Goal: Task Accomplishment & Management: Manage account settings

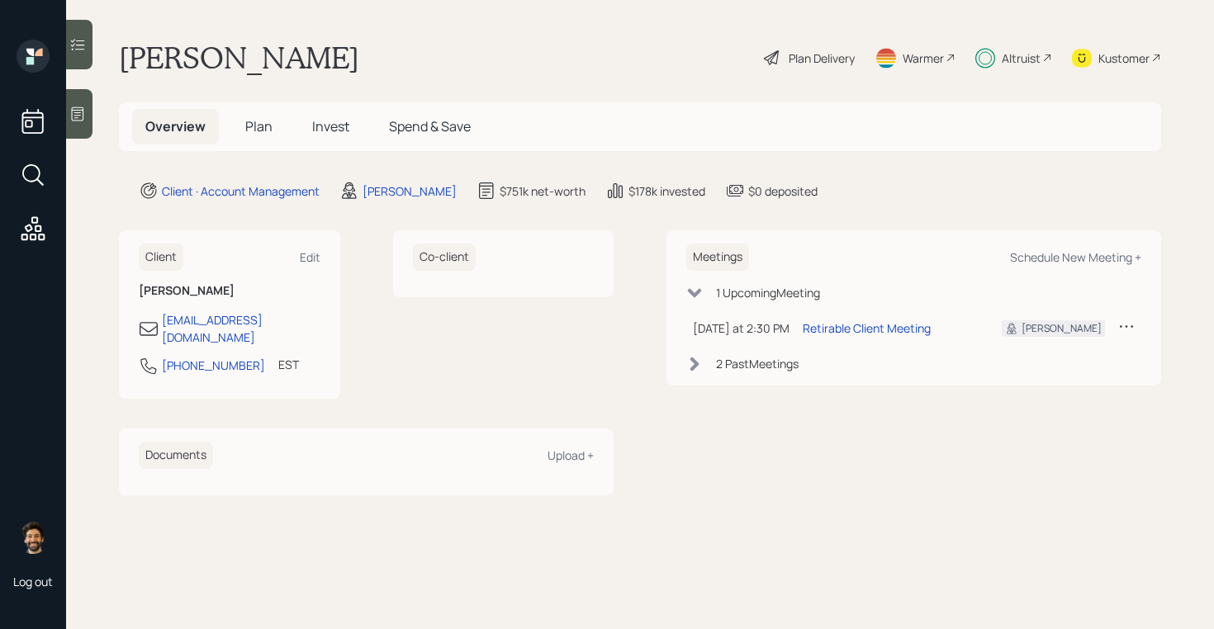
click at [1019, 53] on div "Altruist" at bounding box center [1021, 58] width 39 height 17
click at [258, 109] on h5 "Plan" at bounding box center [259, 127] width 54 height 36
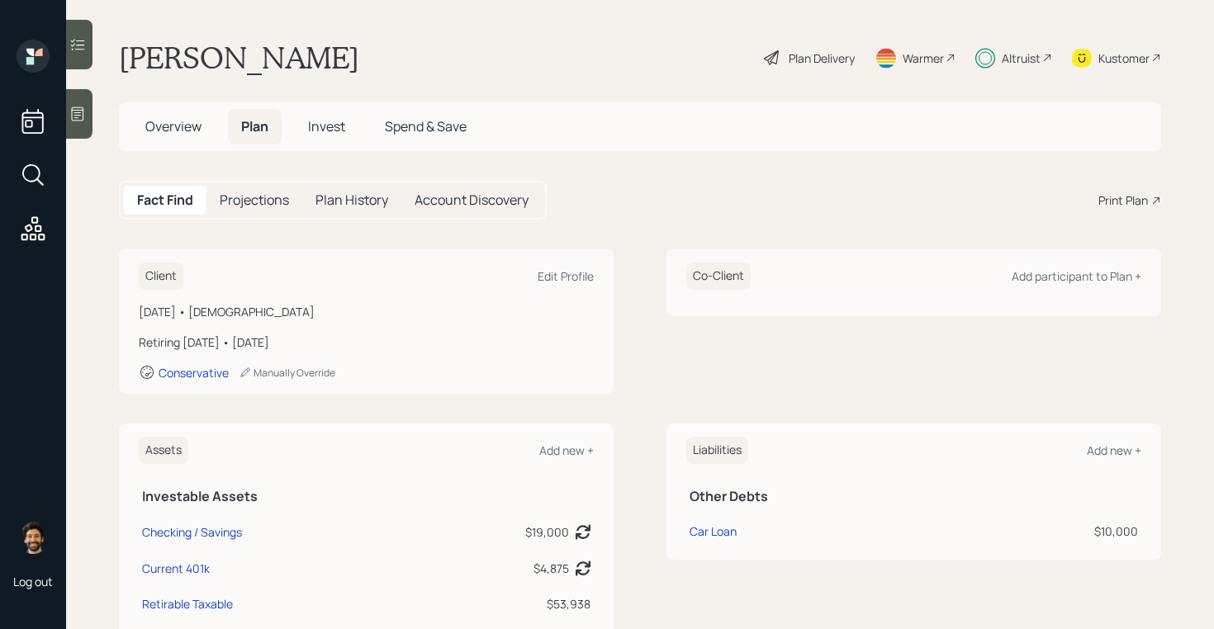
click at [173, 130] on span "Overview" at bounding box center [173, 126] width 56 height 18
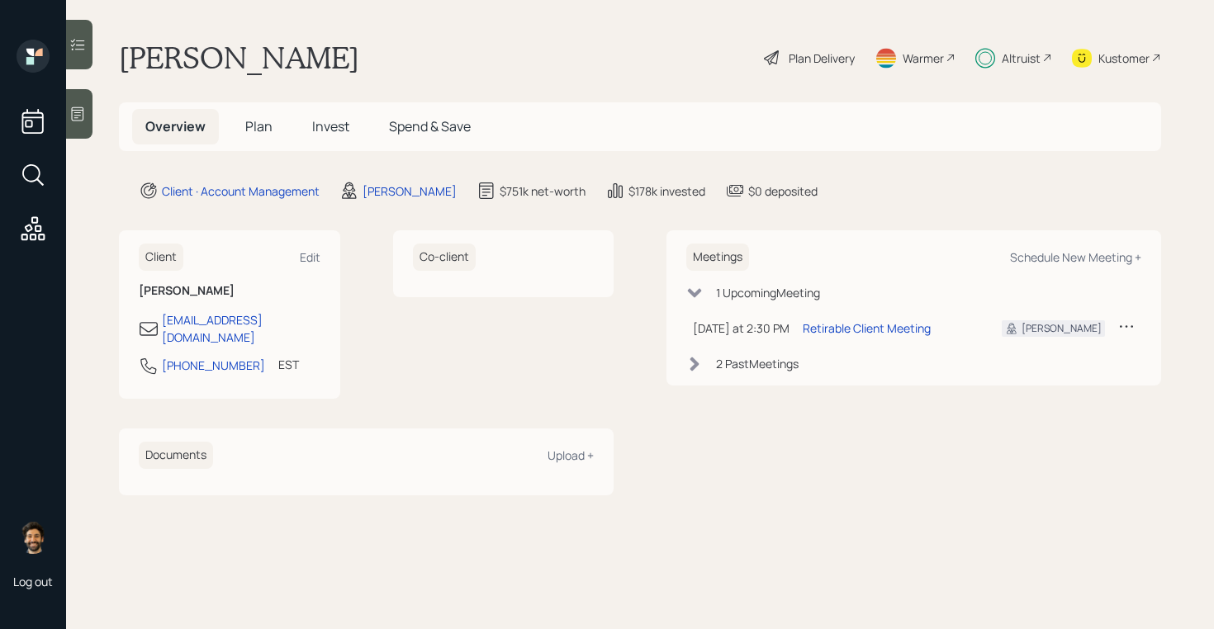
click at [253, 127] on span "Plan" at bounding box center [258, 126] width 27 height 18
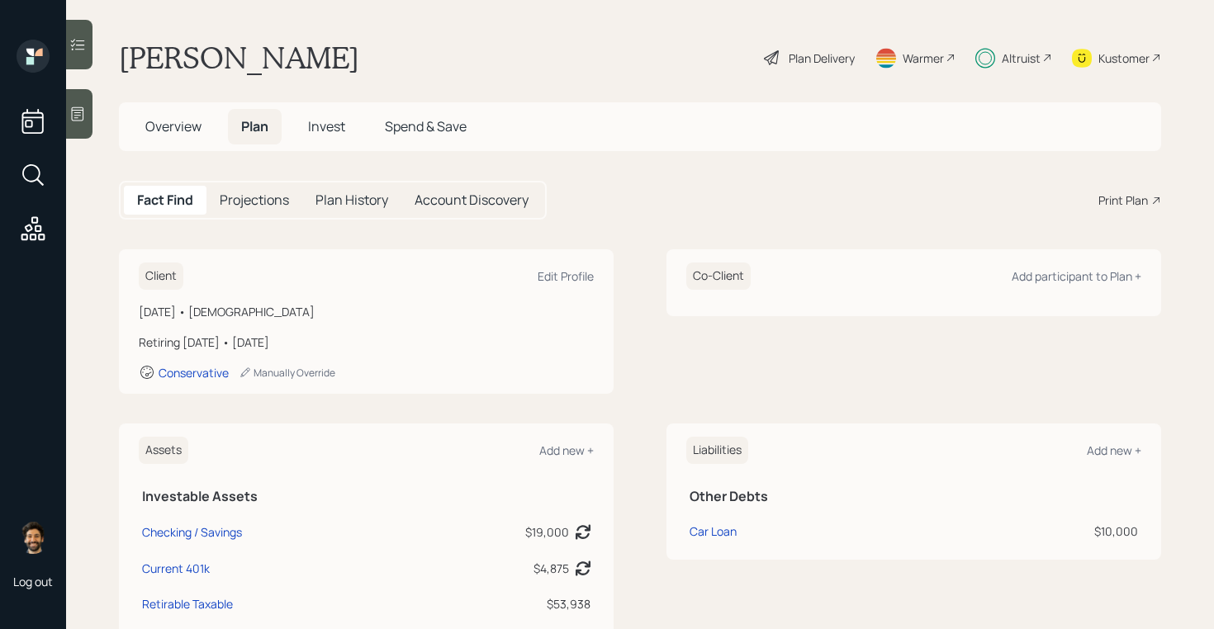
click at [319, 114] on h5 "Invest" at bounding box center [327, 127] width 64 height 36
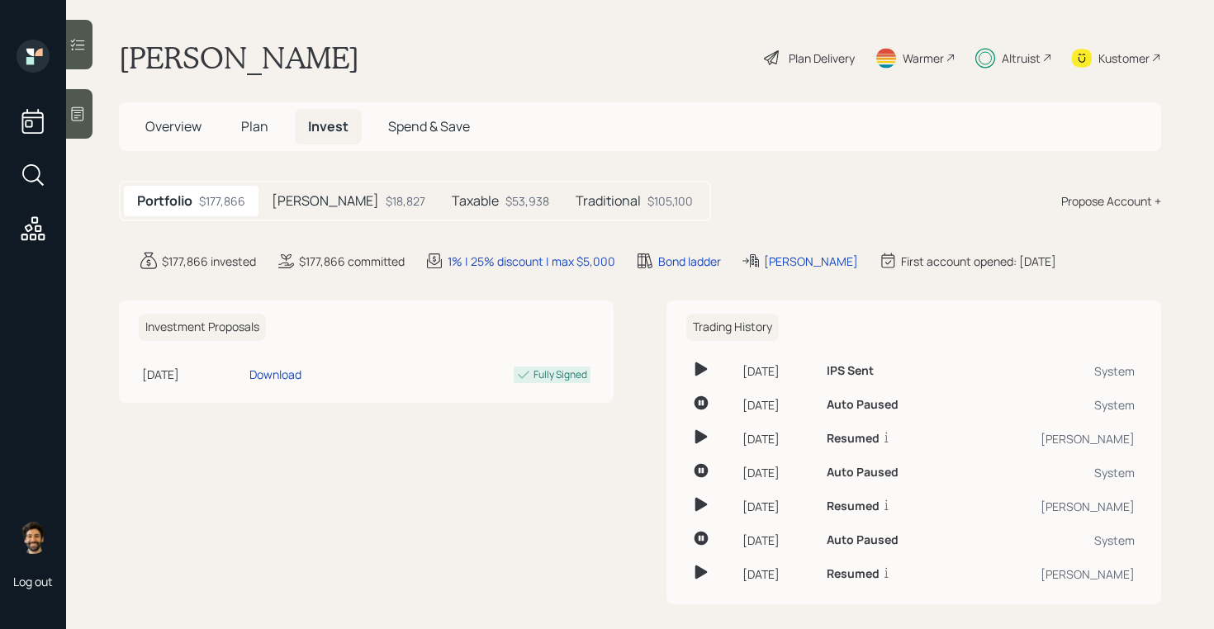
click at [386, 193] on div "$18,827" at bounding box center [406, 200] width 40 height 17
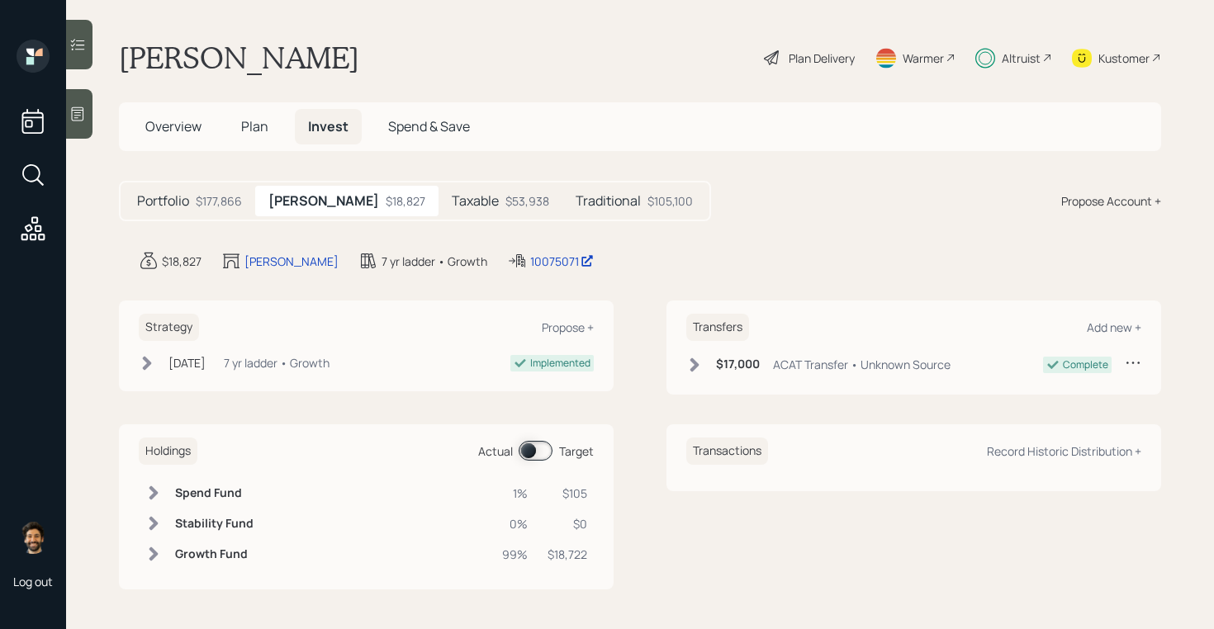
click at [505, 206] on div "$53,938" at bounding box center [527, 200] width 44 height 17
click at [561, 211] on div "Traditional $105,100" at bounding box center [633, 201] width 144 height 31
click at [435, 212] on div "Taxable $53,938" at bounding box center [497, 201] width 124 height 31
click at [291, 211] on div "[PERSON_NAME] $18,827" at bounding box center [345, 201] width 180 height 31
click at [244, 211] on div "Portfolio $177,866" at bounding box center [189, 201] width 131 height 31
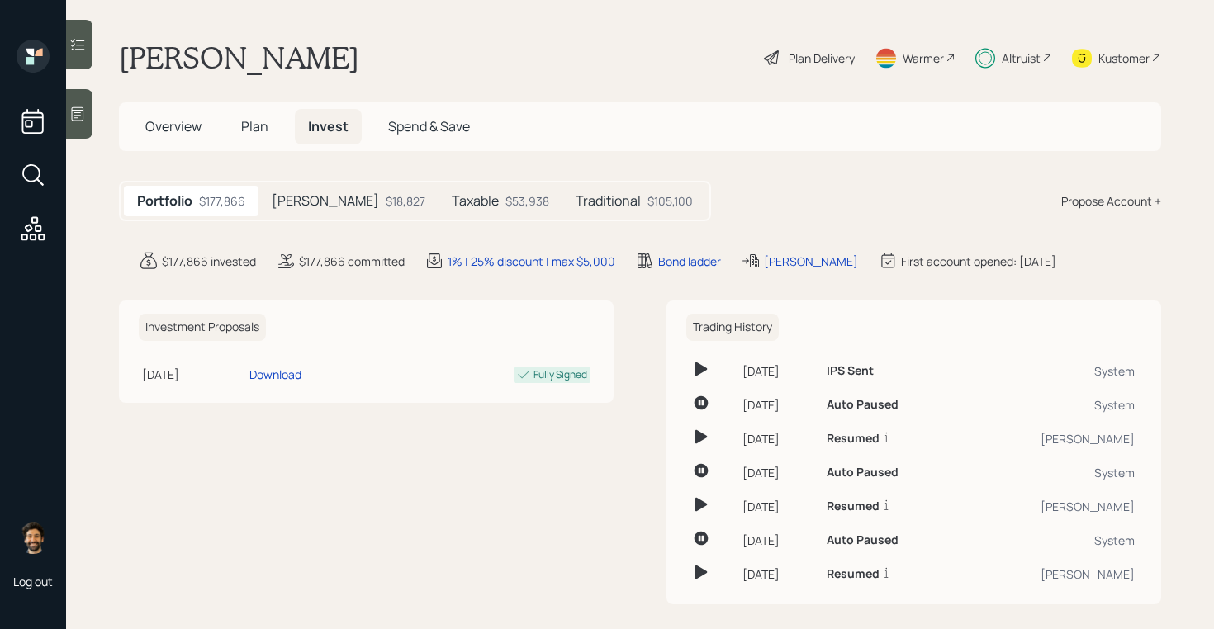
click at [251, 121] on span "Plan" at bounding box center [254, 126] width 27 height 18
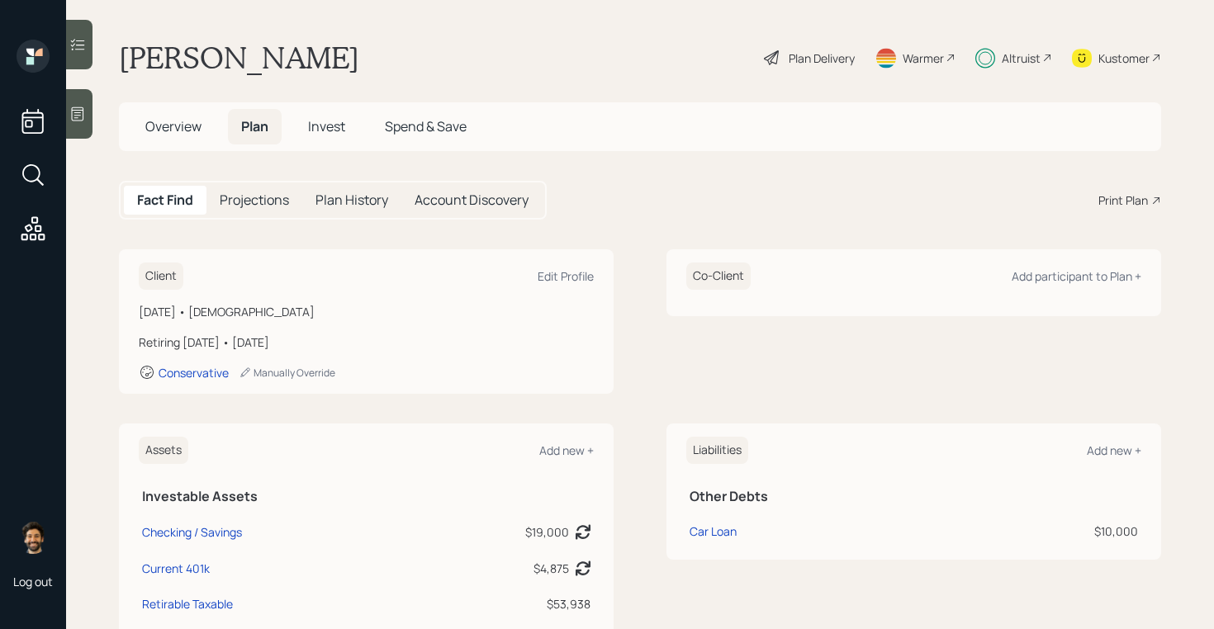
click at [810, 59] on div "Plan Delivery" at bounding box center [822, 58] width 66 height 17
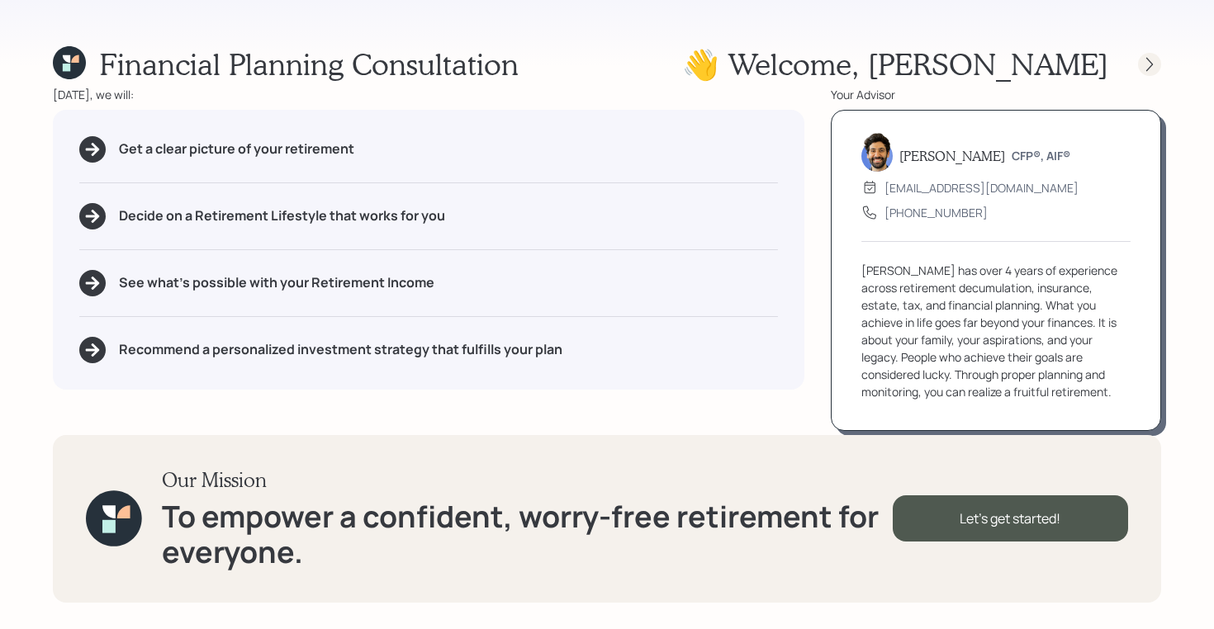
click at [1150, 66] on icon at bounding box center [1149, 64] width 7 height 14
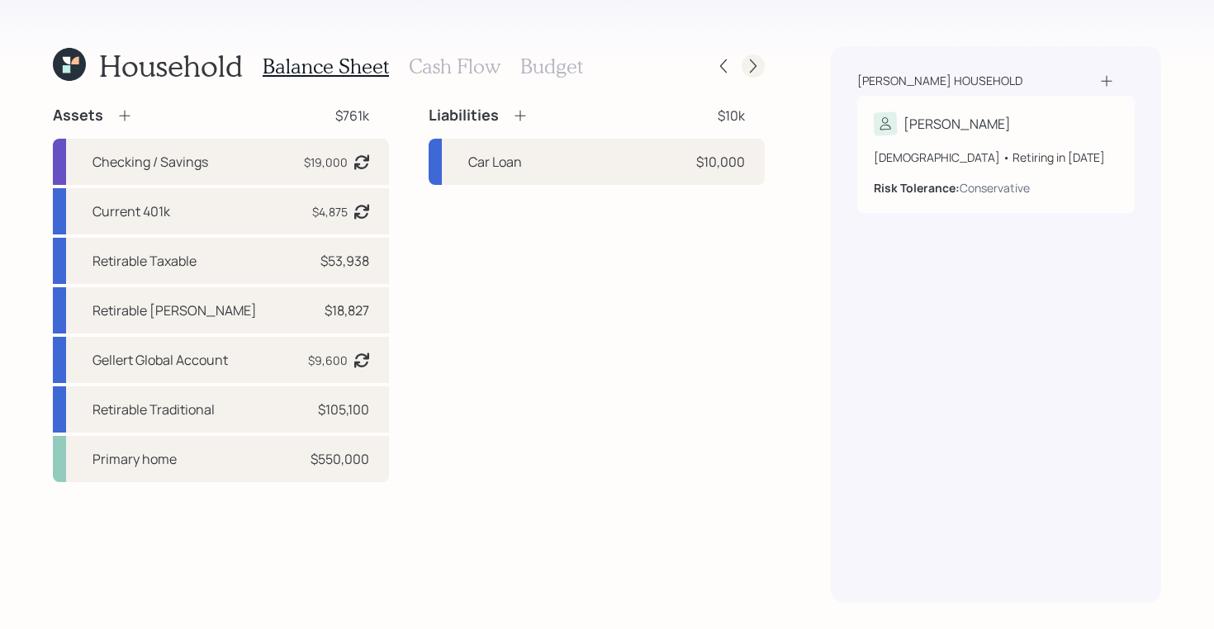
click at [760, 65] on icon at bounding box center [753, 66] width 17 height 17
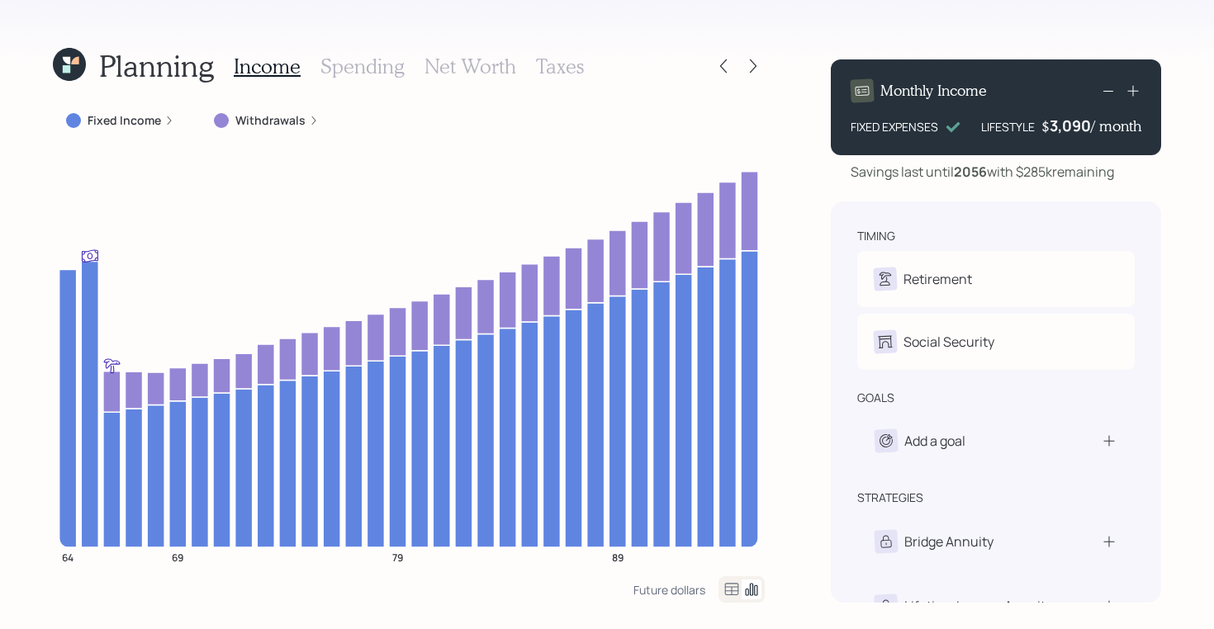
click at [69, 62] on icon at bounding box center [66, 60] width 7 height 7
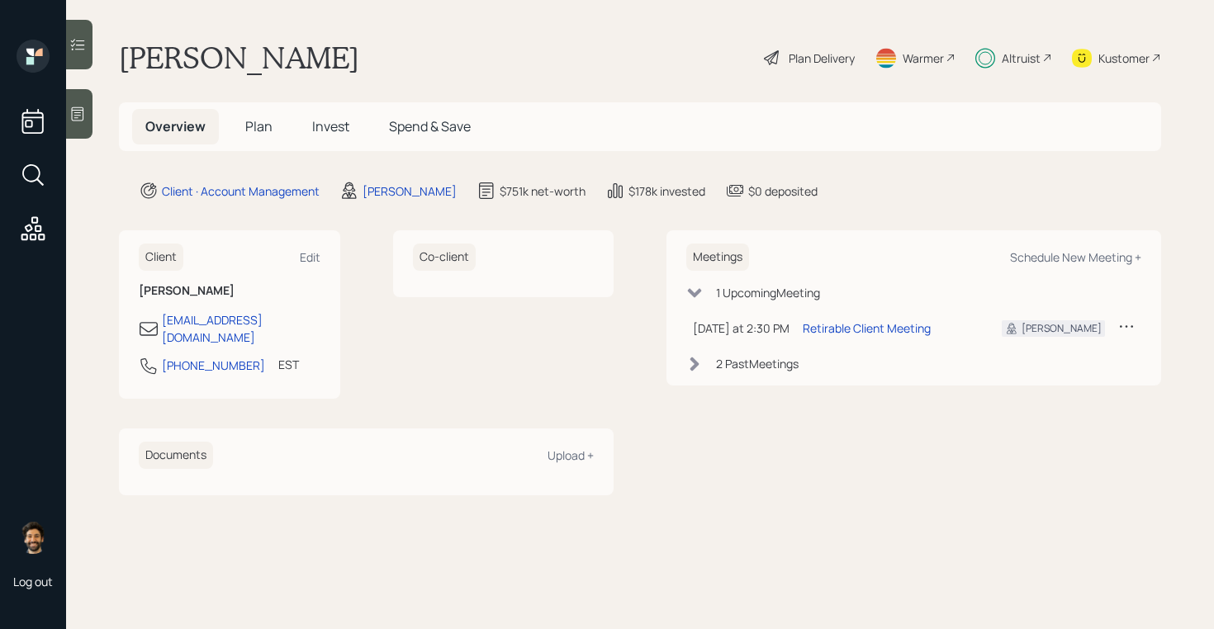
click at [249, 126] on span "Plan" at bounding box center [258, 126] width 27 height 18
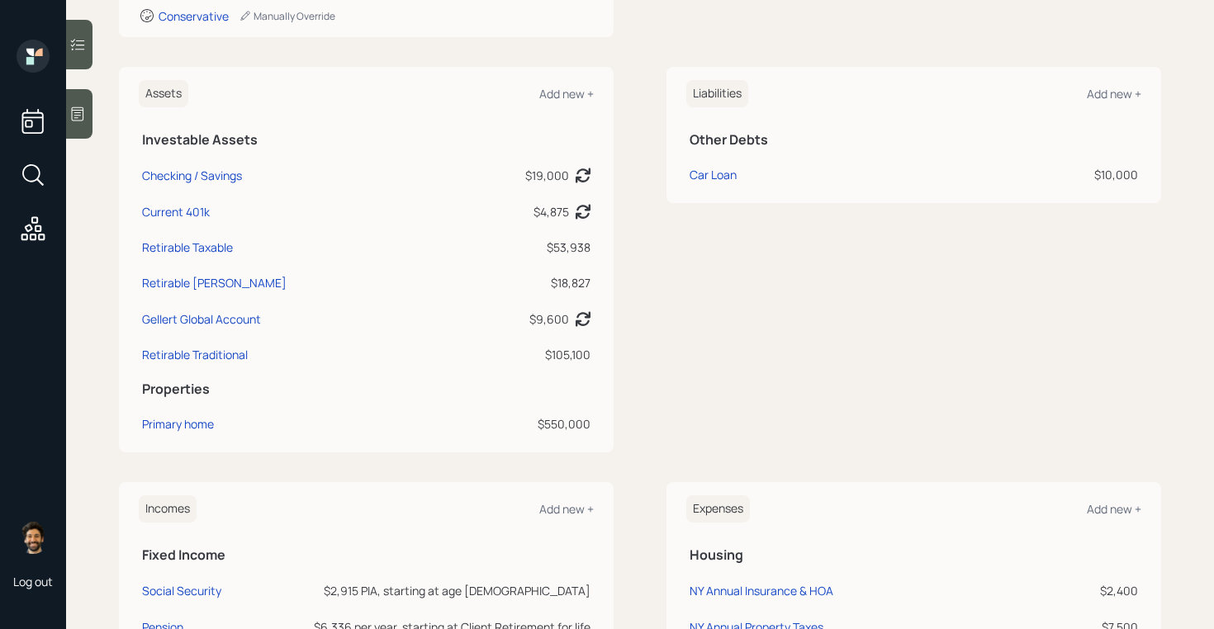
scroll to position [363, 0]
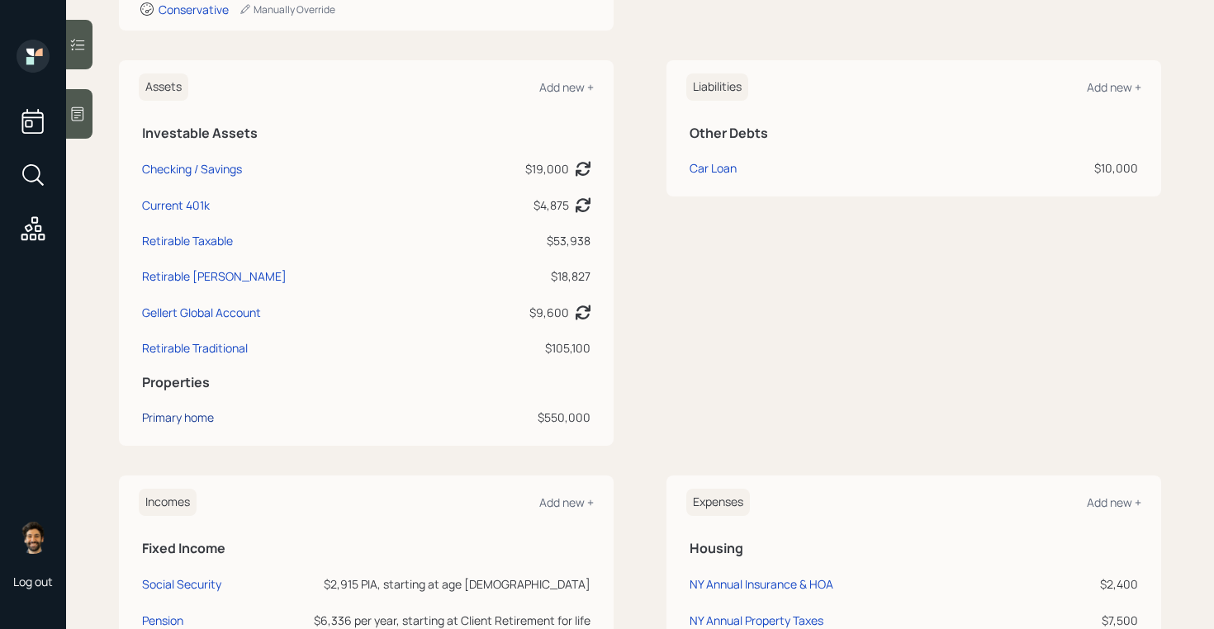
click at [176, 417] on div "Primary home" at bounding box center [178, 417] width 72 height 17
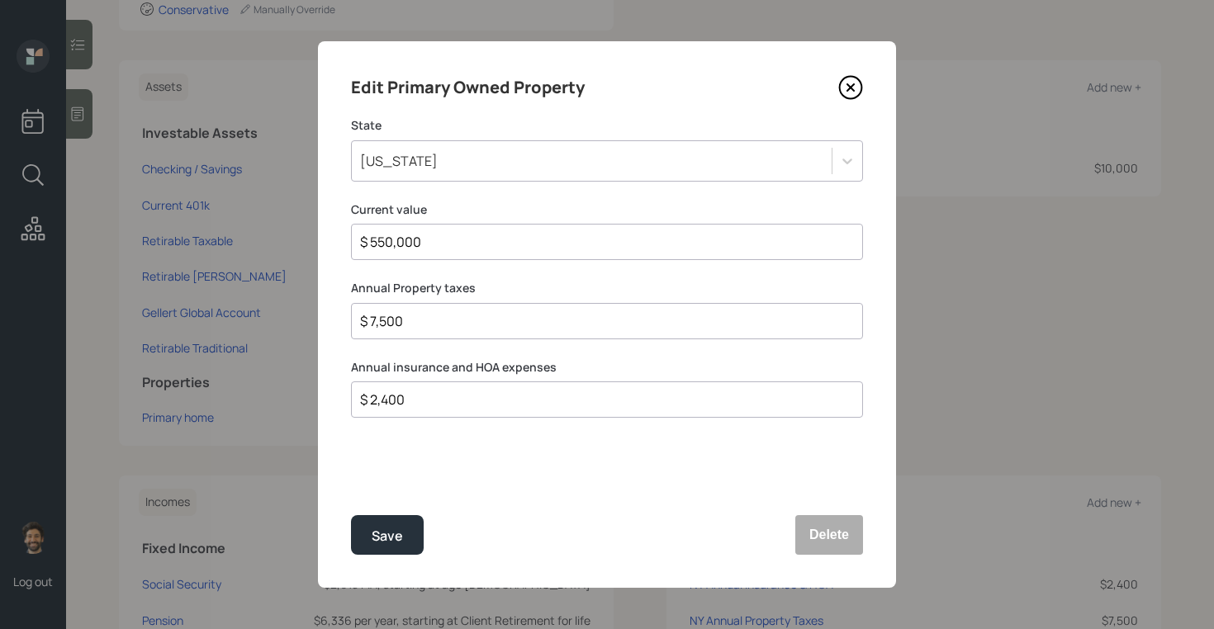
drag, startPoint x: 432, startPoint y: 241, endPoint x: 350, endPoint y: 239, distance: 81.8
click at [350, 239] on div "Edit Primary Owned Property State [US_STATE] Current value $ 550,000 Annual Pro…" at bounding box center [607, 314] width 578 height 547
type input "$ 535,000"
click at [404, 542] on button "Save" at bounding box center [387, 535] width 73 height 40
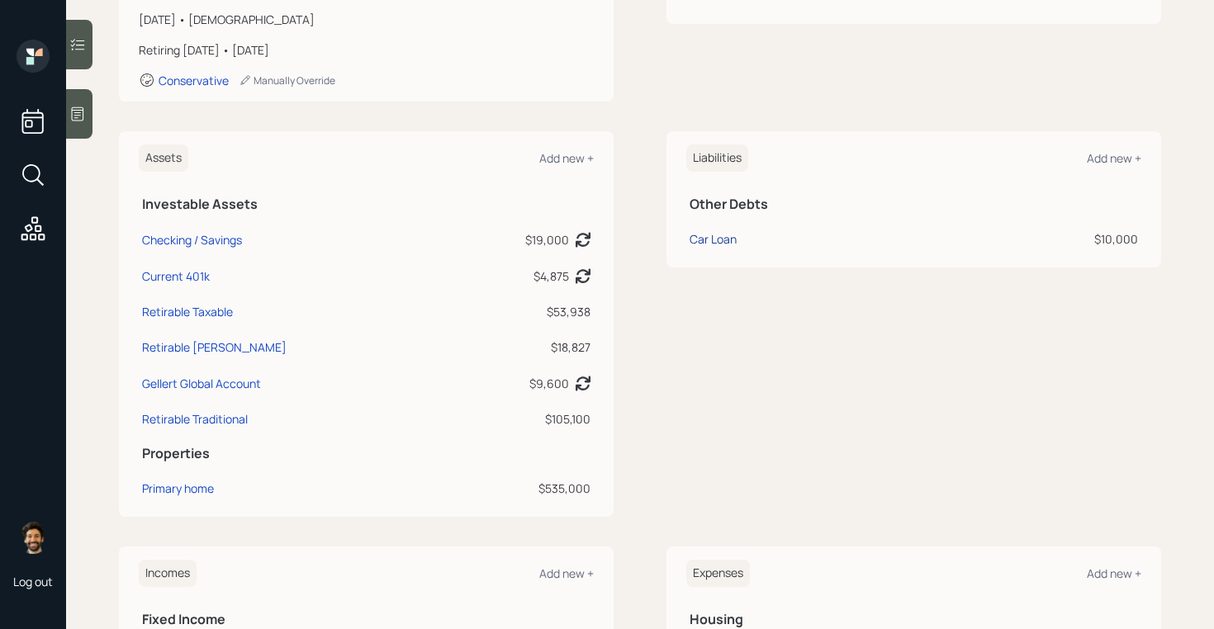
scroll to position [277, 0]
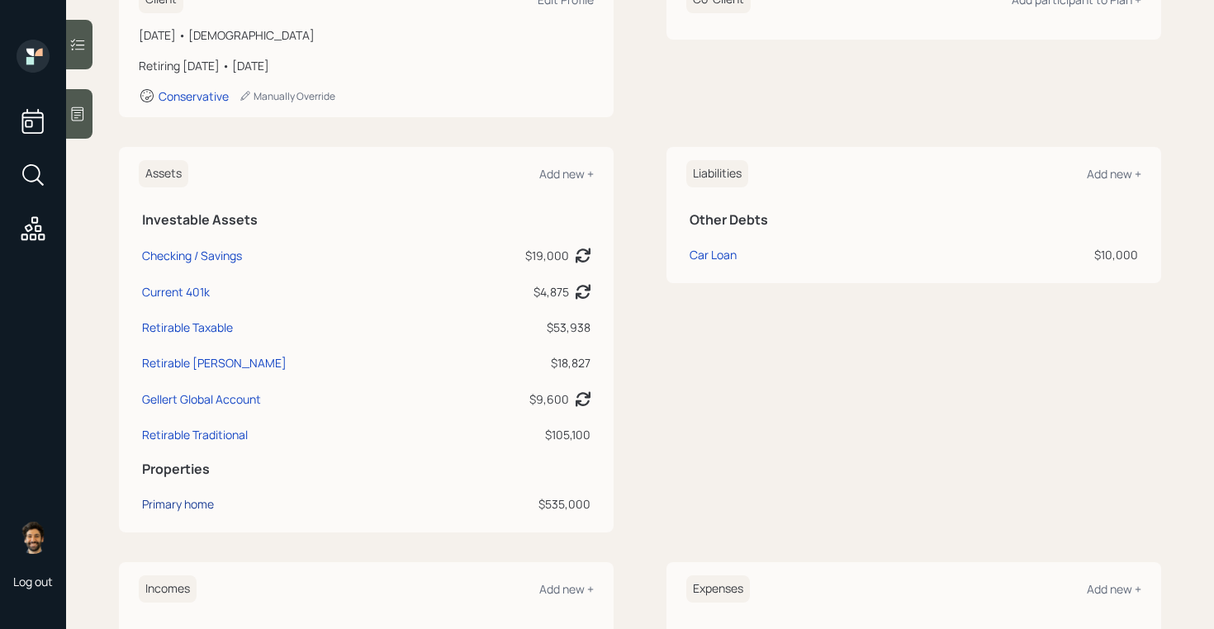
click at [175, 509] on div "Primary home" at bounding box center [178, 503] width 72 height 17
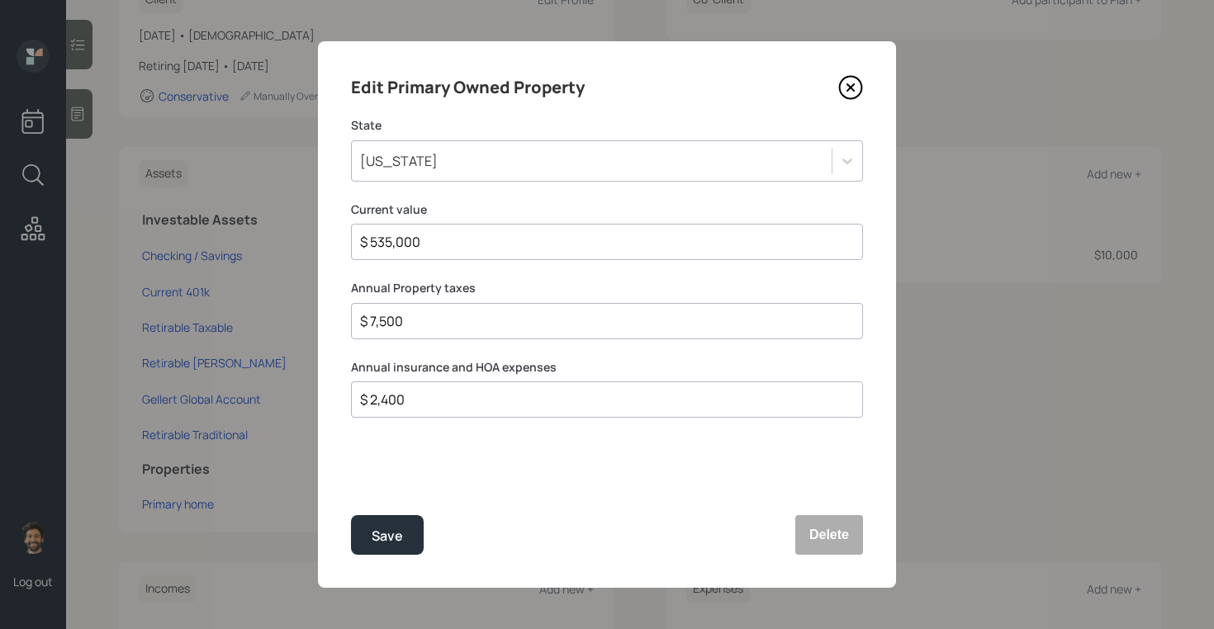
drag, startPoint x: 414, startPoint y: 323, endPoint x: 344, endPoint y: 323, distance: 70.2
click at [344, 323] on div "Edit Primary Owned Property State [US_STATE] Current value $ 535,000 Annual Pro…" at bounding box center [607, 314] width 578 height 547
type input "$ 7,200"
drag, startPoint x: 430, startPoint y: 400, endPoint x: 352, endPoint y: 397, distance: 78.5
click at [352, 397] on div "$ 2,400" at bounding box center [607, 399] width 512 height 36
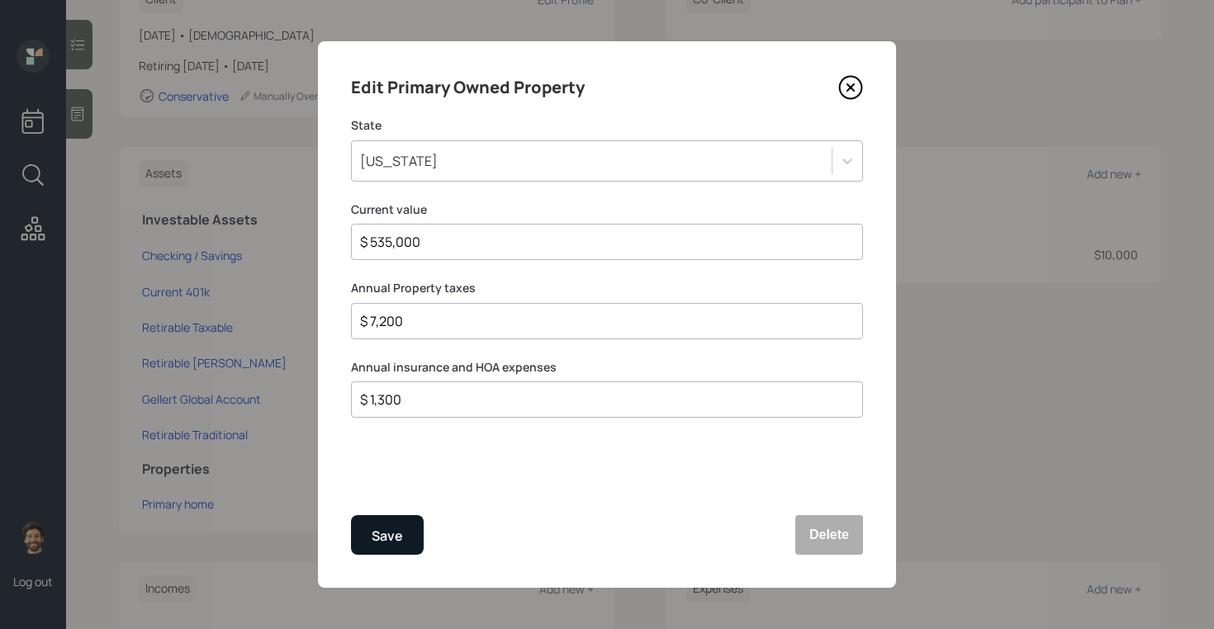
type input "$ 1,300"
click at [374, 532] on div "Save" at bounding box center [387, 536] width 31 height 22
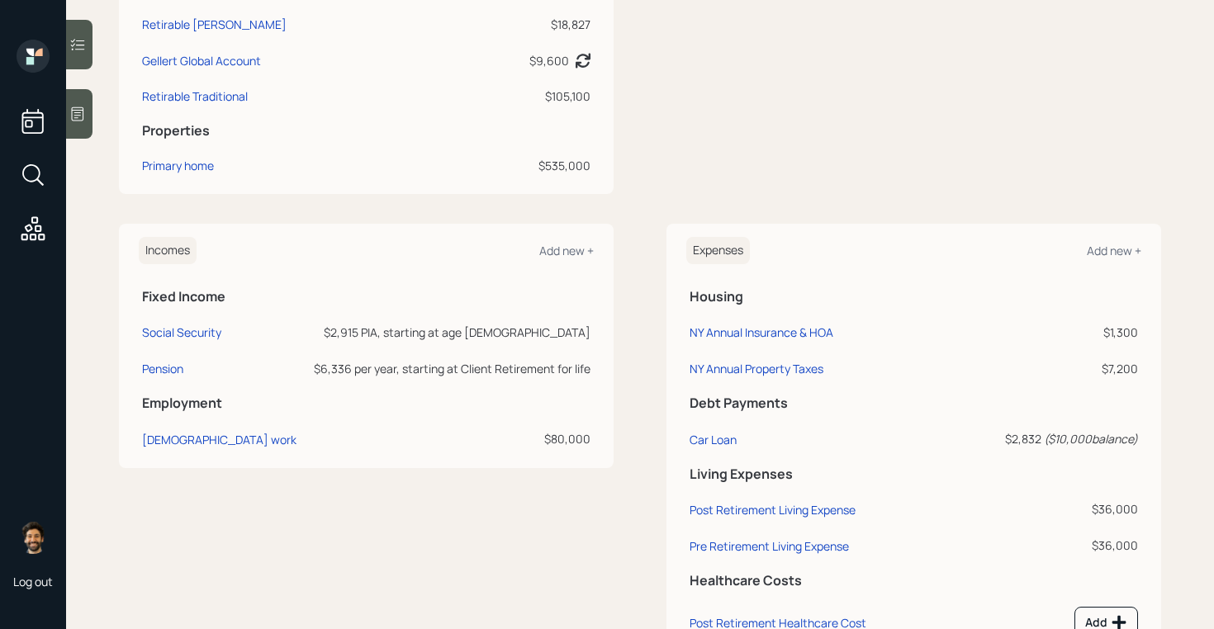
scroll to position [683, 0]
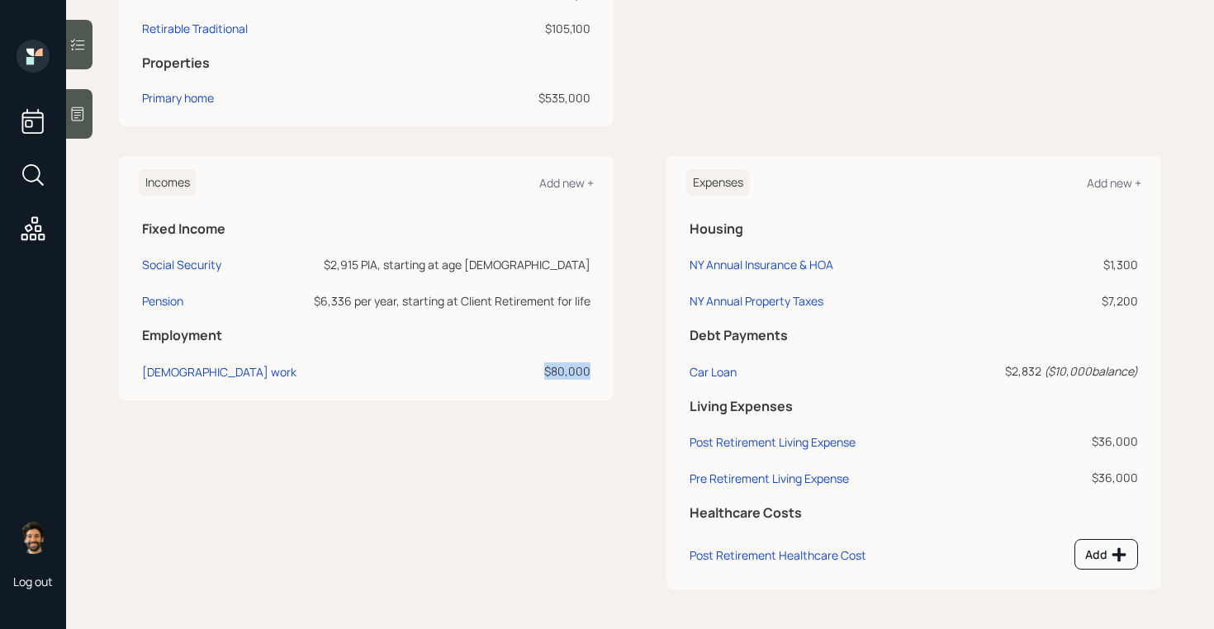
drag, startPoint x: 590, startPoint y: 369, endPoint x: 525, endPoint y: 369, distance: 65.2
click at [525, 369] on td "$80,000" at bounding box center [449, 369] width 290 height 36
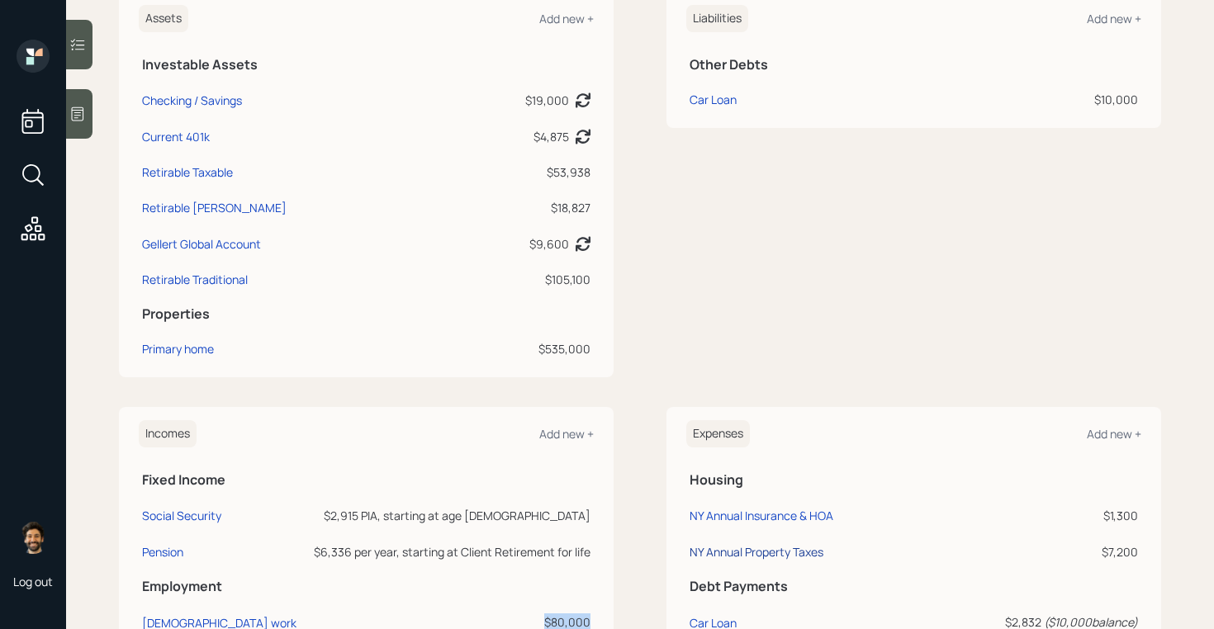
scroll to position [0, 0]
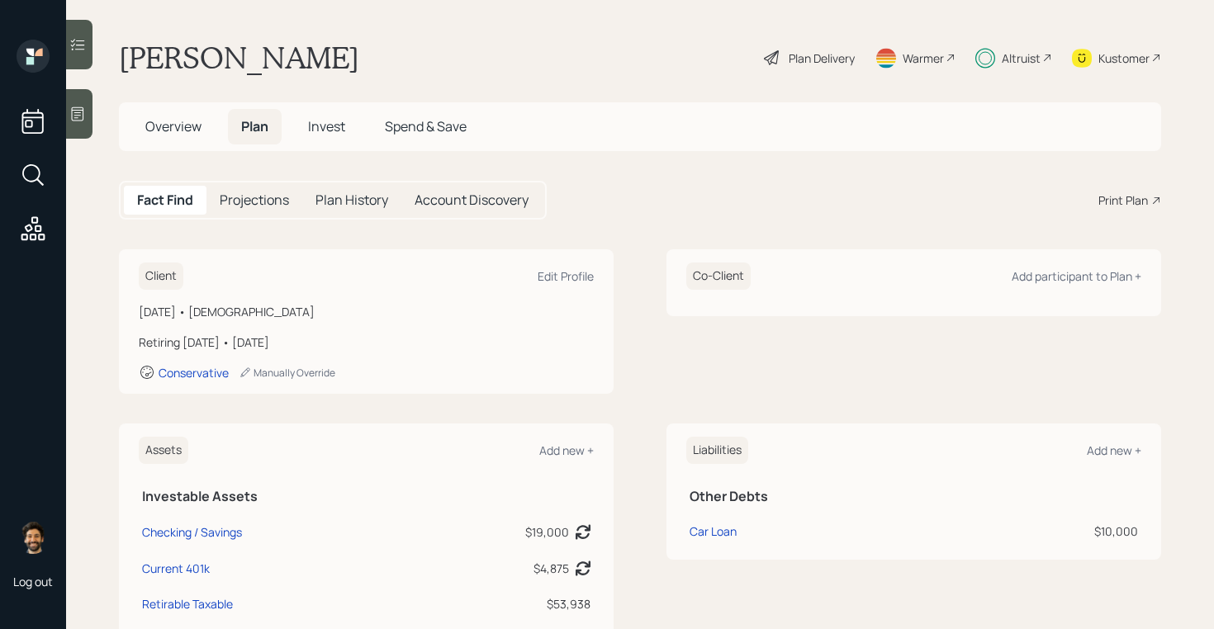
click at [808, 59] on div "Plan Delivery" at bounding box center [822, 58] width 66 height 17
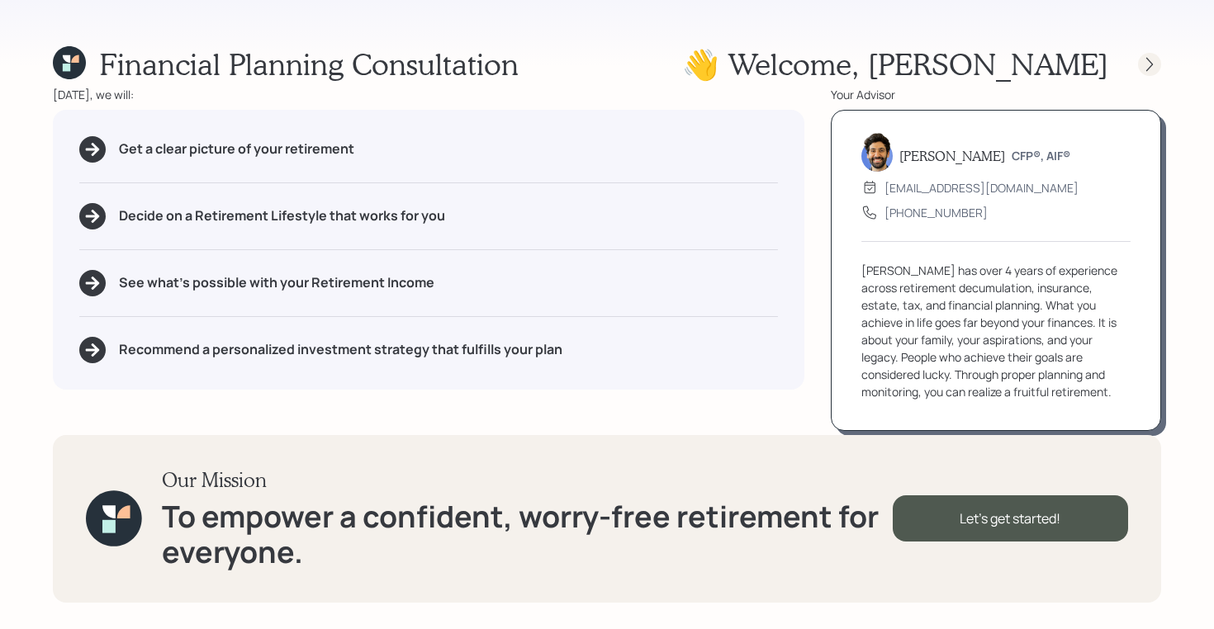
click at [1148, 70] on icon at bounding box center [1149, 64] width 17 height 17
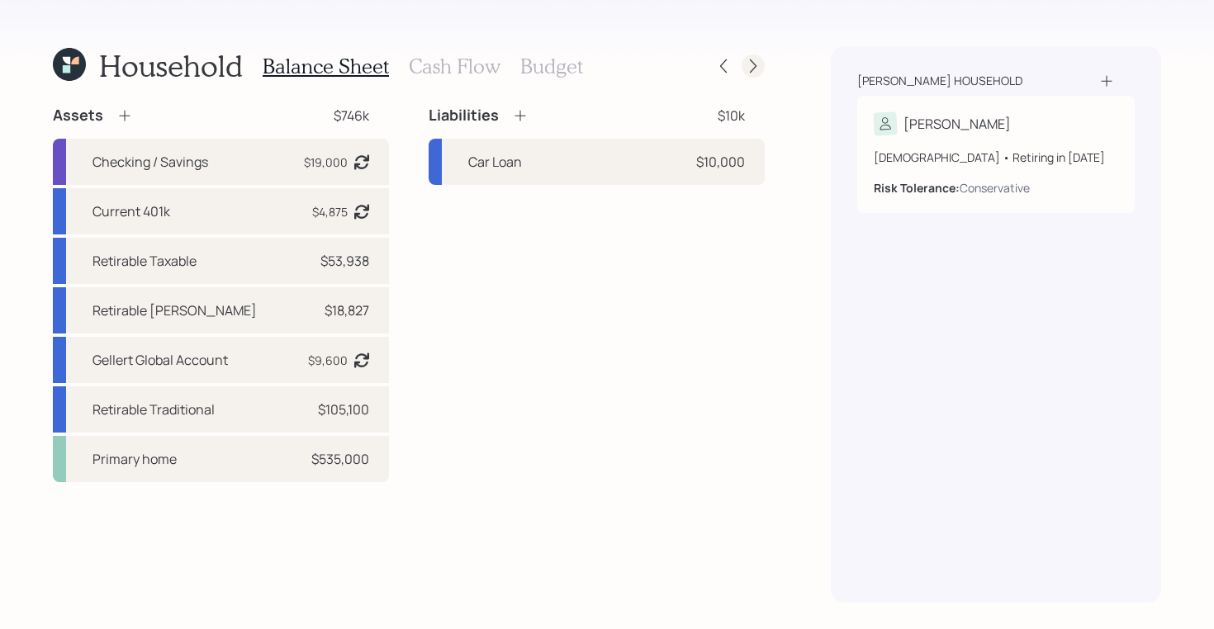
click at [760, 69] on icon at bounding box center [753, 66] width 17 height 17
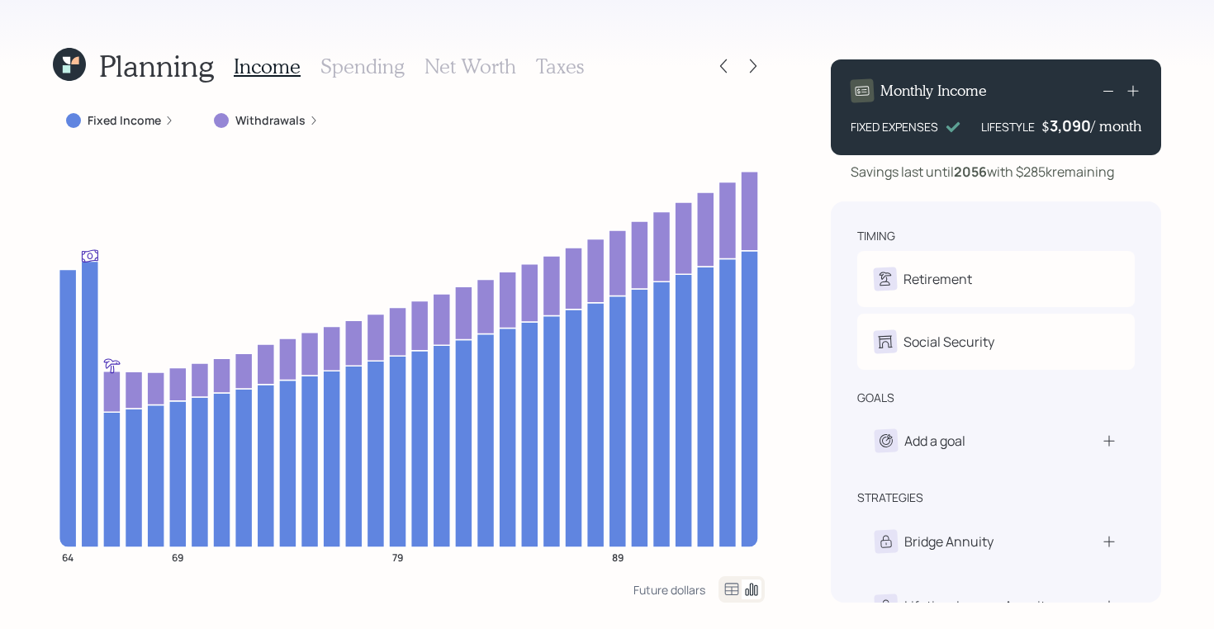
click at [559, 56] on h3 "Taxes" at bounding box center [560, 66] width 48 height 24
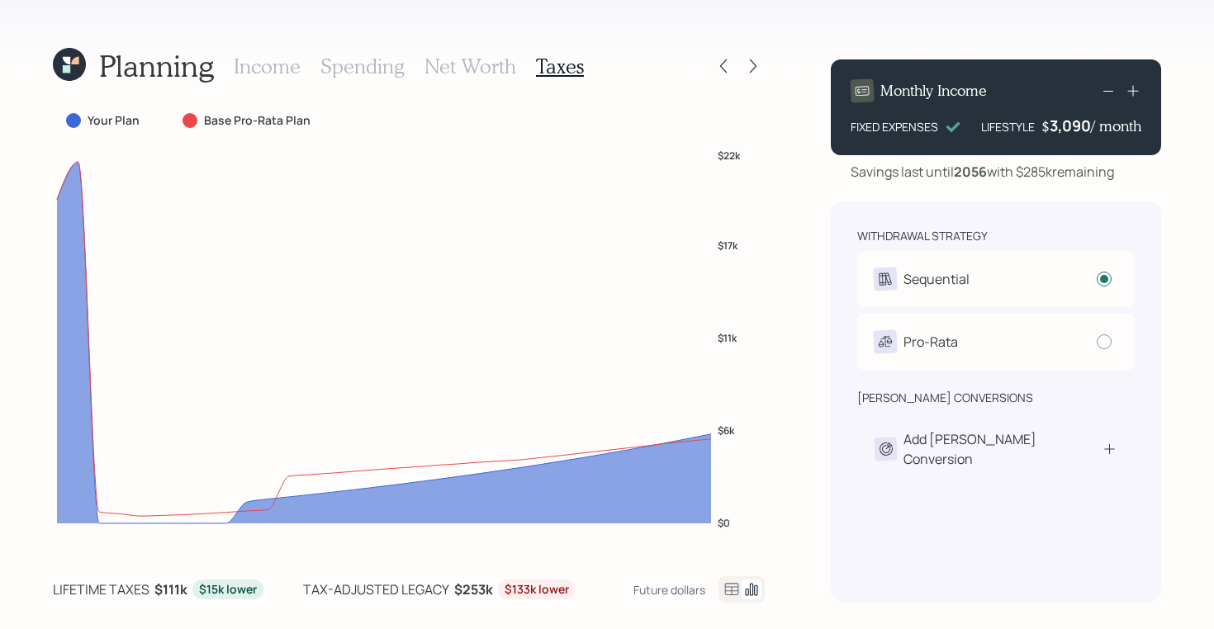
click at [727, 585] on icon at bounding box center [732, 590] width 20 height 20
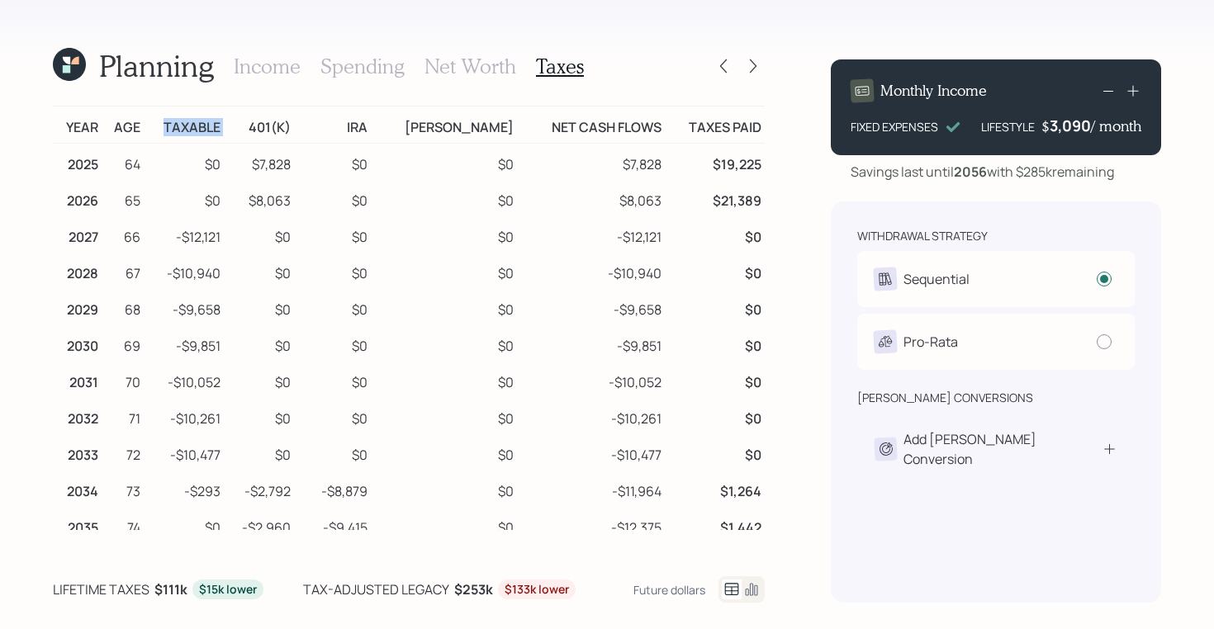
drag, startPoint x: 182, startPoint y: 128, endPoint x: 257, endPoint y: 128, distance: 74.3
click at [257, 128] on tr "Year Age Taxable 401(k) [PERSON_NAME] [PERSON_NAME] Net Cash Flows Taxes Paid" at bounding box center [409, 125] width 712 height 37
drag, startPoint x: 190, startPoint y: 239, endPoint x: 218, endPoint y: 242, distance: 28.3
click at [218, 242] on td "-$12,121" at bounding box center [184, 234] width 80 height 36
drag, startPoint x: 181, startPoint y: 276, endPoint x: 249, endPoint y: 276, distance: 68.5
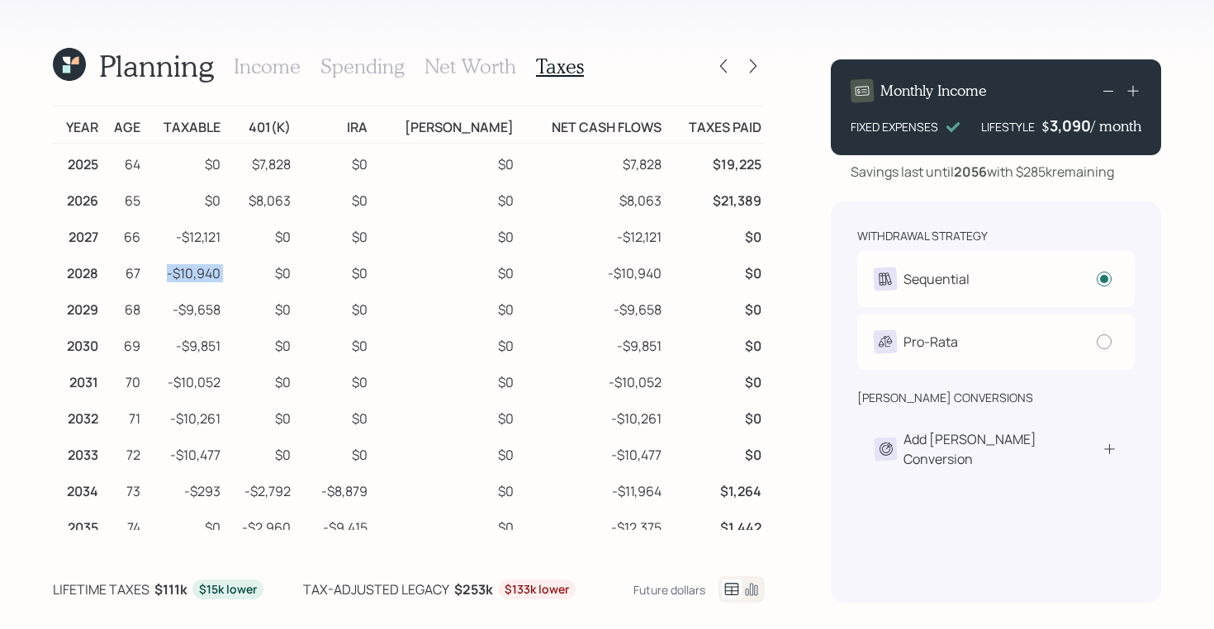
click at [249, 276] on tr "2028 67 -$10,940 $0 $0 $0 -$10,940 $0" at bounding box center [409, 271] width 712 height 36
drag, startPoint x: 186, startPoint y: 311, endPoint x: 247, endPoint y: 315, distance: 61.2
click at [247, 315] on tr "2029 68 -$9,658 $0 $0 $0 -$9,658 $0" at bounding box center [409, 307] width 712 height 36
drag, startPoint x: 189, startPoint y: 344, endPoint x: 246, endPoint y: 347, distance: 57.1
click at [246, 347] on tr "2030 69 -$9,851 $0 $0 $0 -$9,851 $0" at bounding box center [409, 343] width 712 height 36
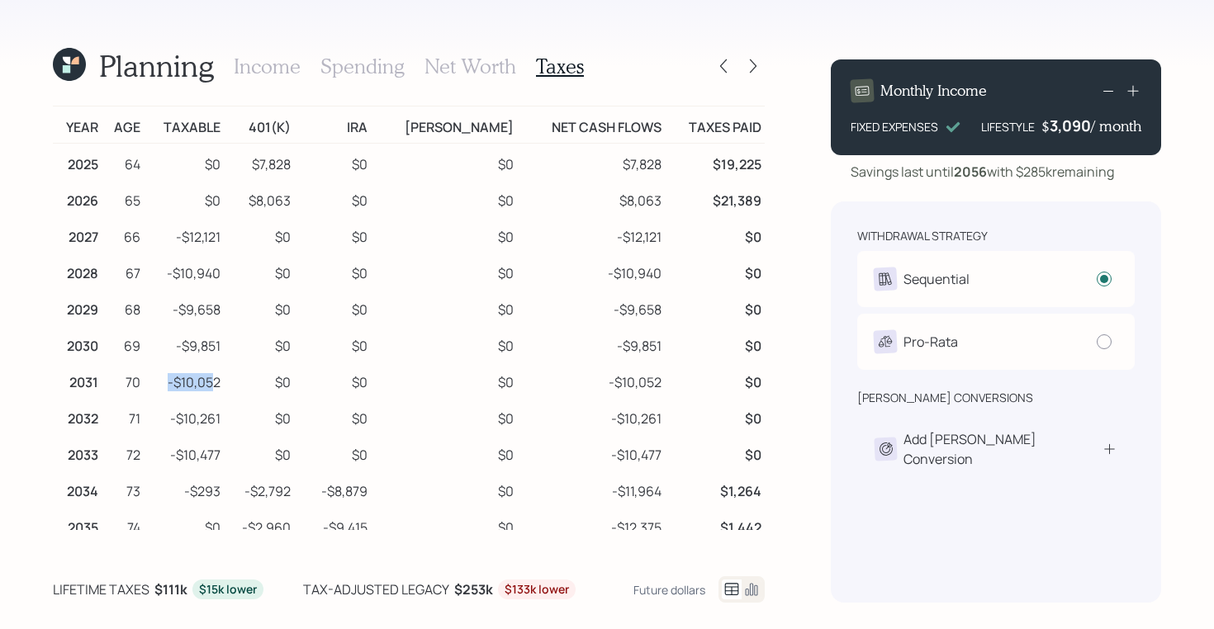
drag, startPoint x: 184, startPoint y: 381, endPoint x: 225, endPoint y: 383, distance: 41.4
click at [224, 383] on td "-$10,052" at bounding box center [184, 380] width 80 height 36
drag, startPoint x: 244, startPoint y: 239, endPoint x: 60, endPoint y: 235, distance: 184.2
click at [60, 235] on tr "2027 66 -$12,121 $0 $0 $0 -$12,121 $0" at bounding box center [409, 234] width 712 height 36
click at [246, 239] on td "$0" at bounding box center [259, 234] width 70 height 36
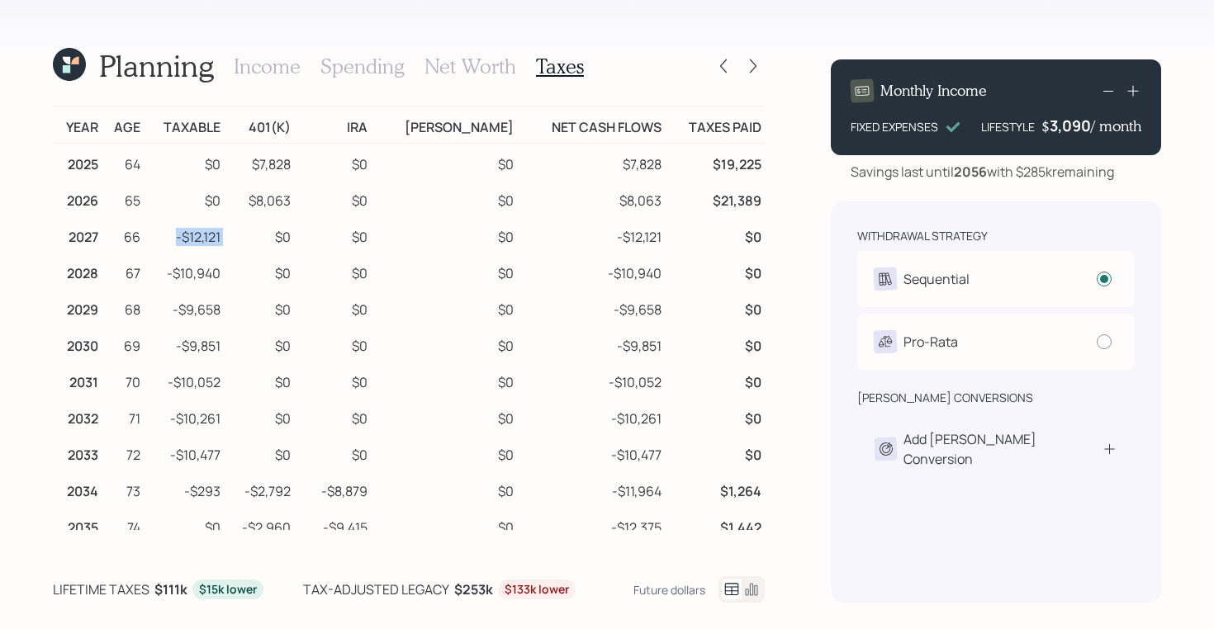
drag, startPoint x: 242, startPoint y: 239, endPoint x: 190, endPoint y: 239, distance: 52.0
click at [190, 239] on tr "2027 66 -$12,121 $0 $0 $0 -$12,121 $0" at bounding box center [409, 234] width 712 height 36
click at [272, 72] on h3 "Income" at bounding box center [267, 66] width 67 height 24
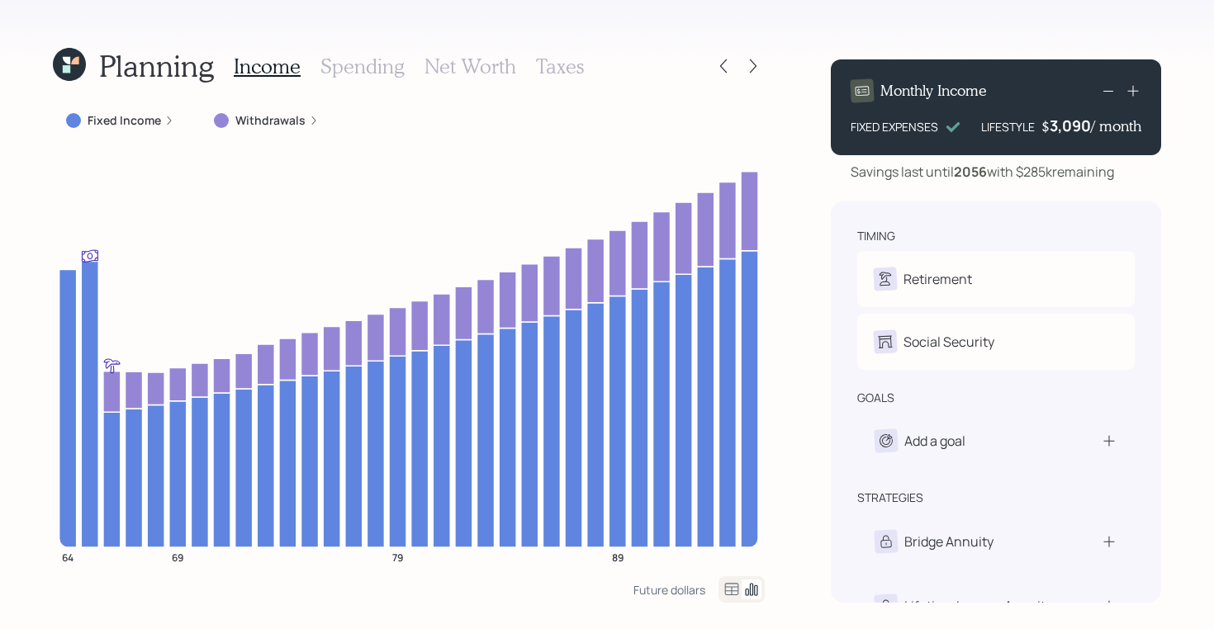
click at [723, 587] on icon at bounding box center [732, 590] width 20 height 20
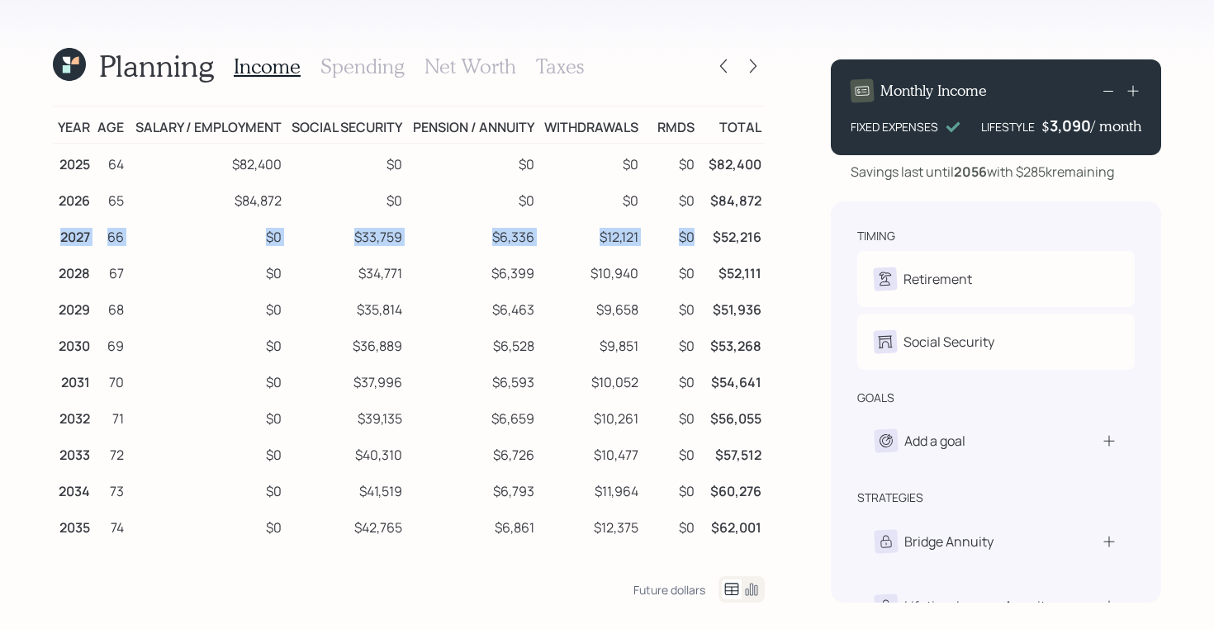
drag, startPoint x: 57, startPoint y: 239, endPoint x: 693, endPoint y: 243, distance: 635.8
click at [693, 243] on tr "2027 66 $0 $33,759 $6,336 $12,121 $0 $52,216" at bounding box center [409, 234] width 712 height 36
click at [399, 241] on td "$33,759" at bounding box center [345, 234] width 121 height 36
click at [362, 238] on td "$33,759" at bounding box center [345, 234] width 121 height 36
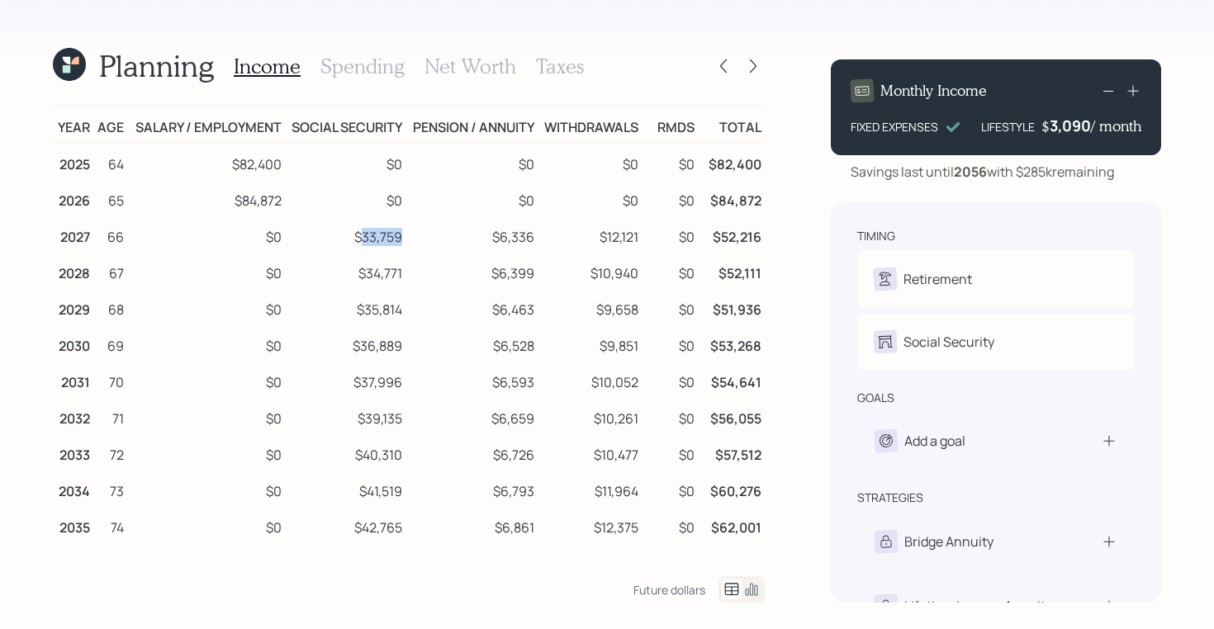
click at [362, 238] on td "$33,759" at bounding box center [345, 234] width 121 height 36
drag, startPoint x: 538, startPoint y: 239, endPoint x: 484, endPoint y: 239, distance: 53.7
click at [484, 239] on tr "2027 66 $0 $33,759 $6,336 $12,121 $0 $52,216" at bounding box center [409, 234] width 712 height 36
drag, startPoint x: 641, startPoint y: 239, endPoint x: 571, endPoint y: 239, distance: 70.2
click at [571, 239] on td "$12,121" at bounding box center [590, 234] width 104 height 36
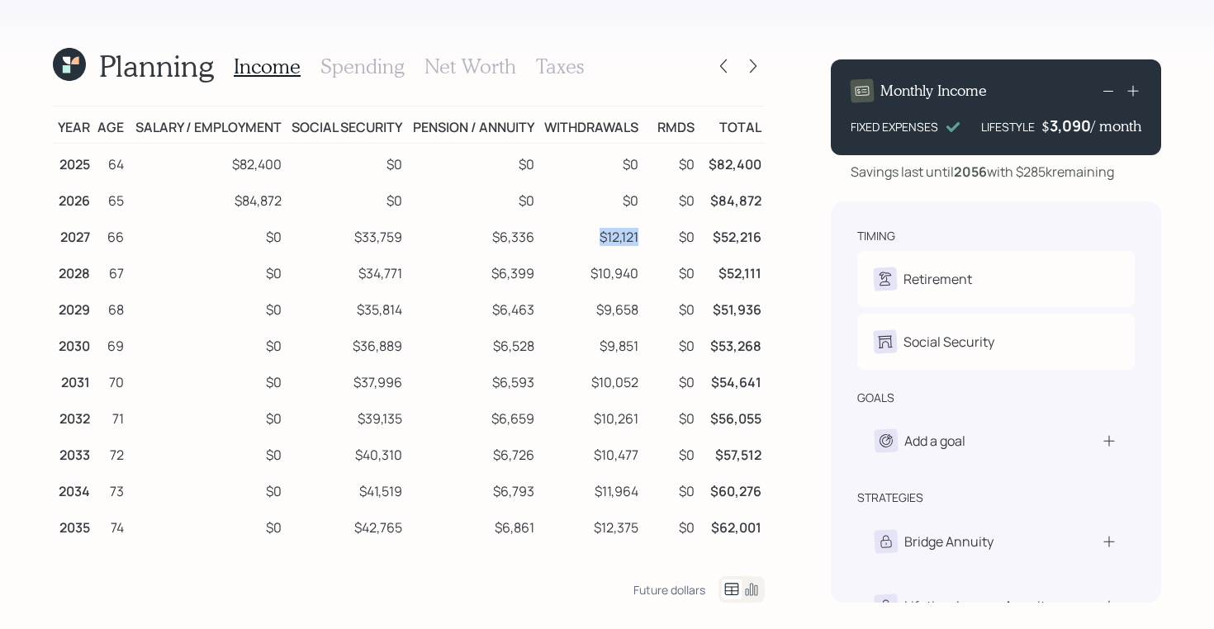
click at [601, 237] on td "$12,121" at bounding box center [590, 234] width 104 height 36
click at [397, 77] on h3 "Spending" at bounding box center [362, 66] width 84 height 24
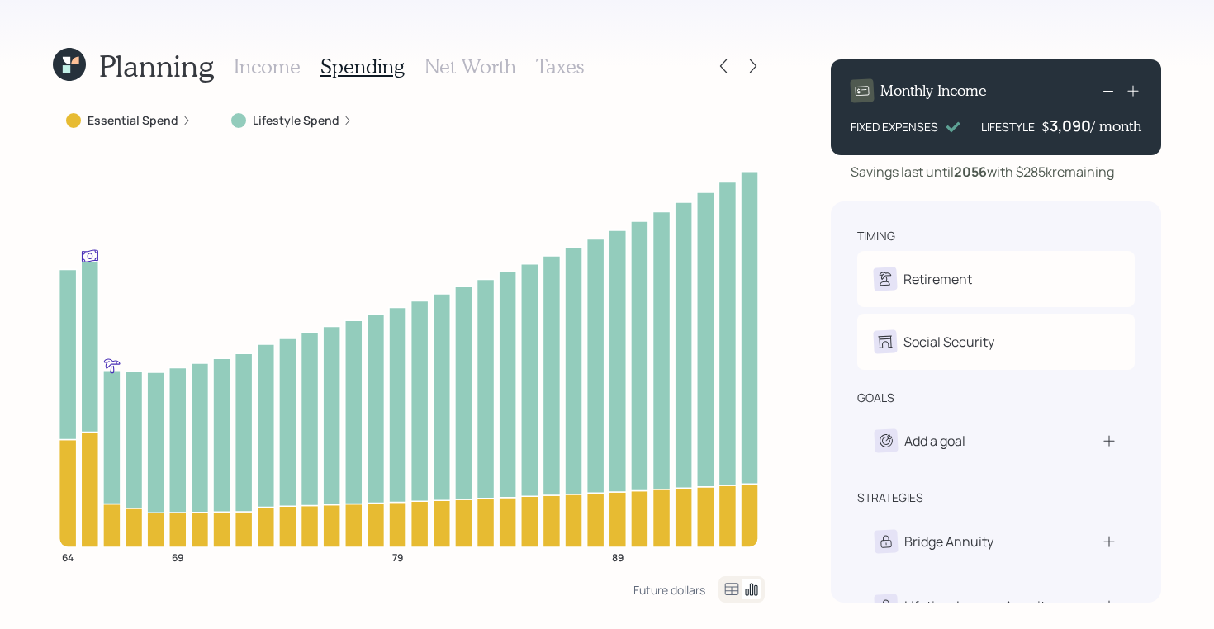
click at [727, 590] on icon at bounding box center [732, 589] width 14 height 12
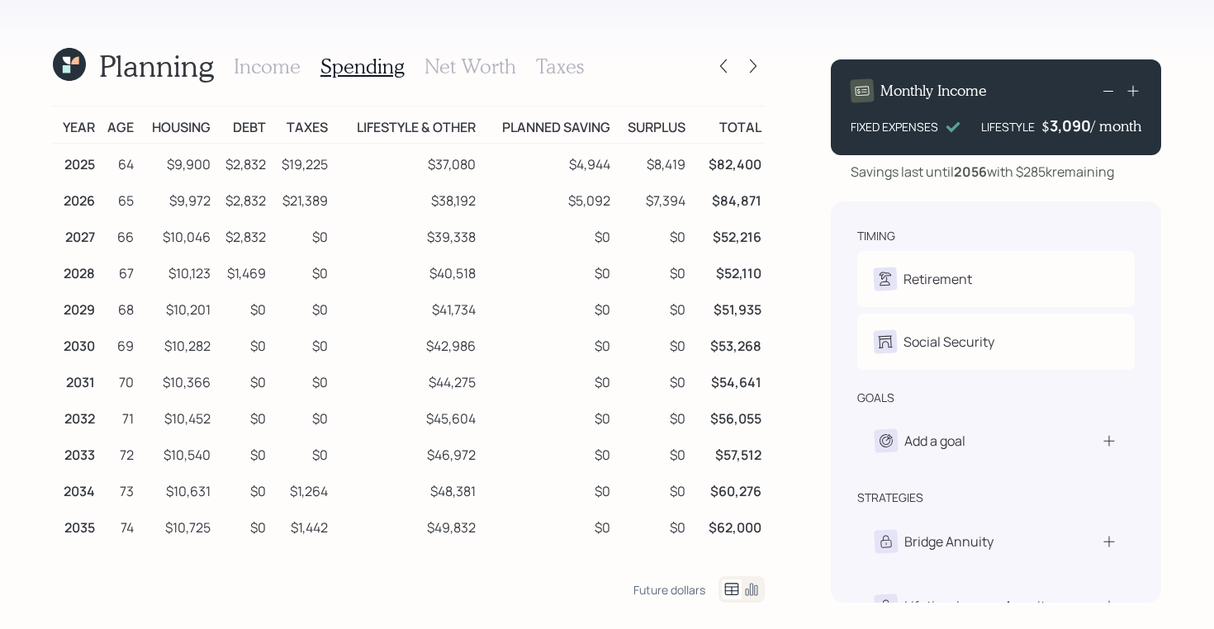
click at [66, 64] on icon at bounding box center [69, 64] width 33 height 33
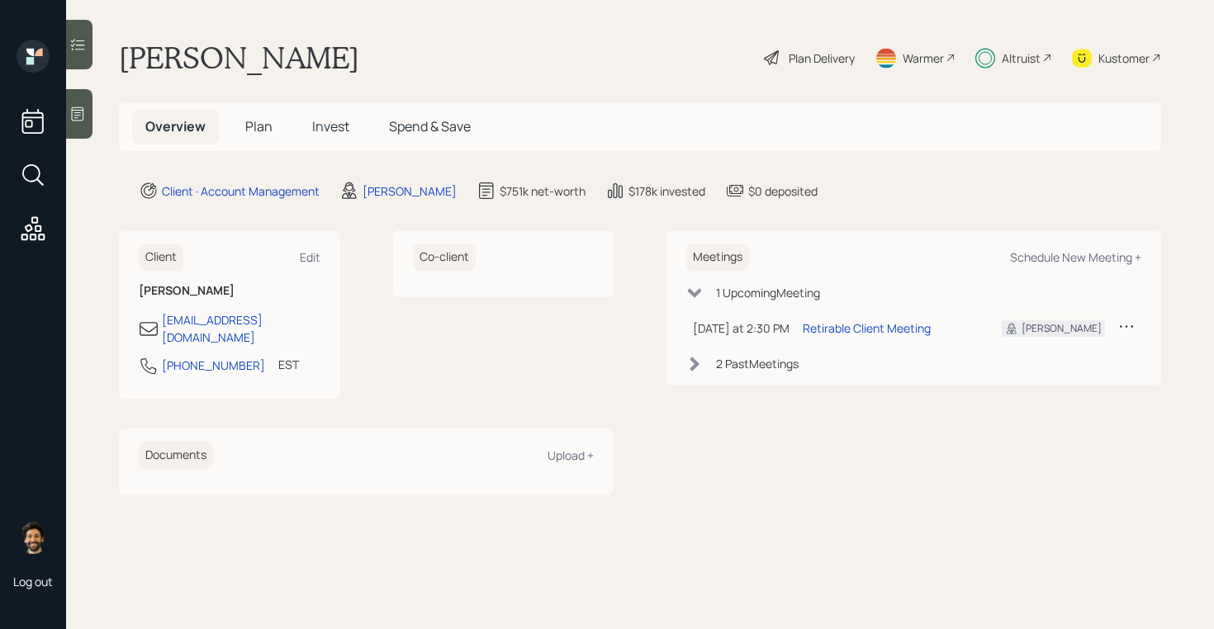
click at [260, 134] on span "Plan" at bounding box center [258, 126] width 27 height 18
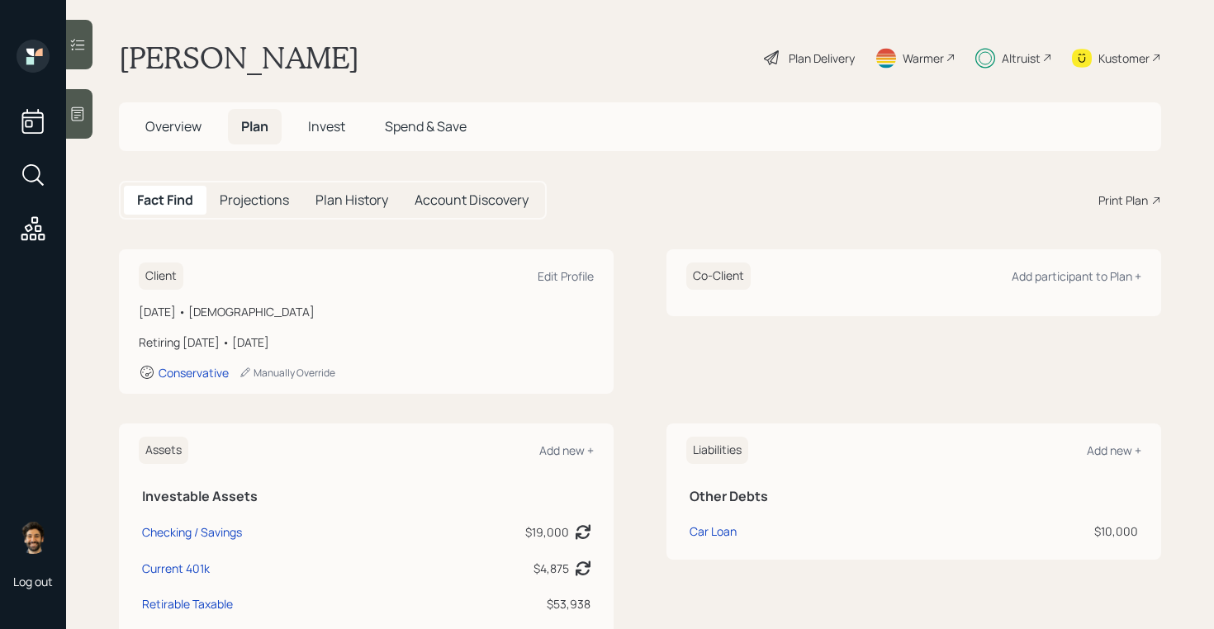
click at [823, 54] on div "Plan Delivery" at bounding box center [822, 58] width 66 height 17
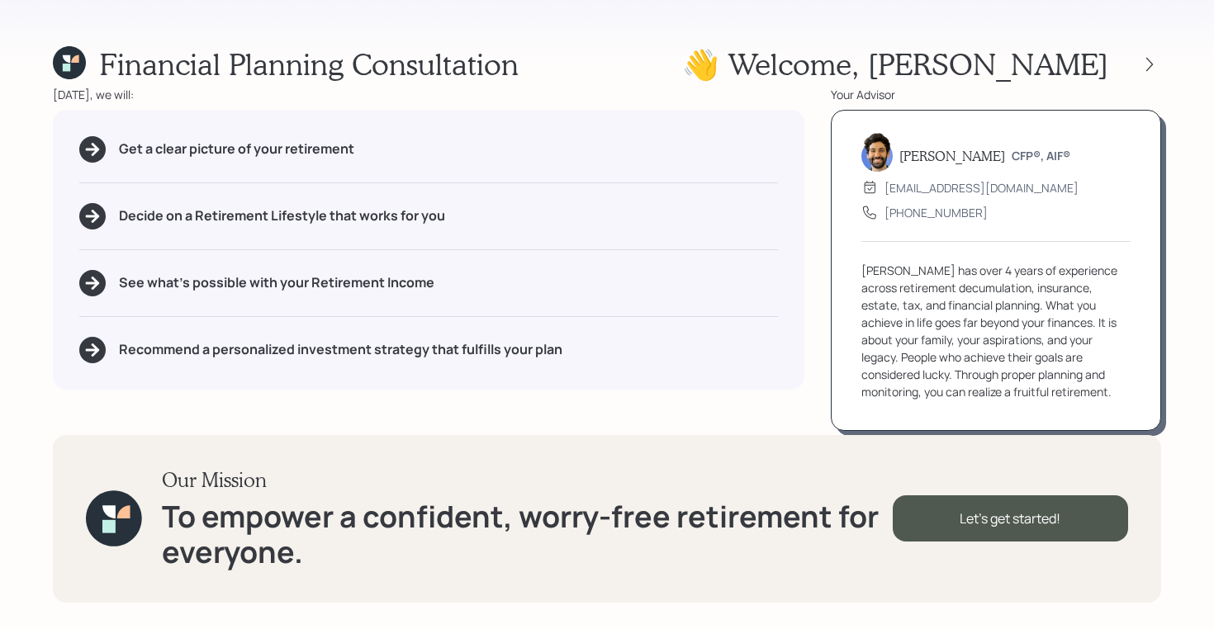
click at [62, 62] on icon at bounding box center [69, 62] width 33 height 33
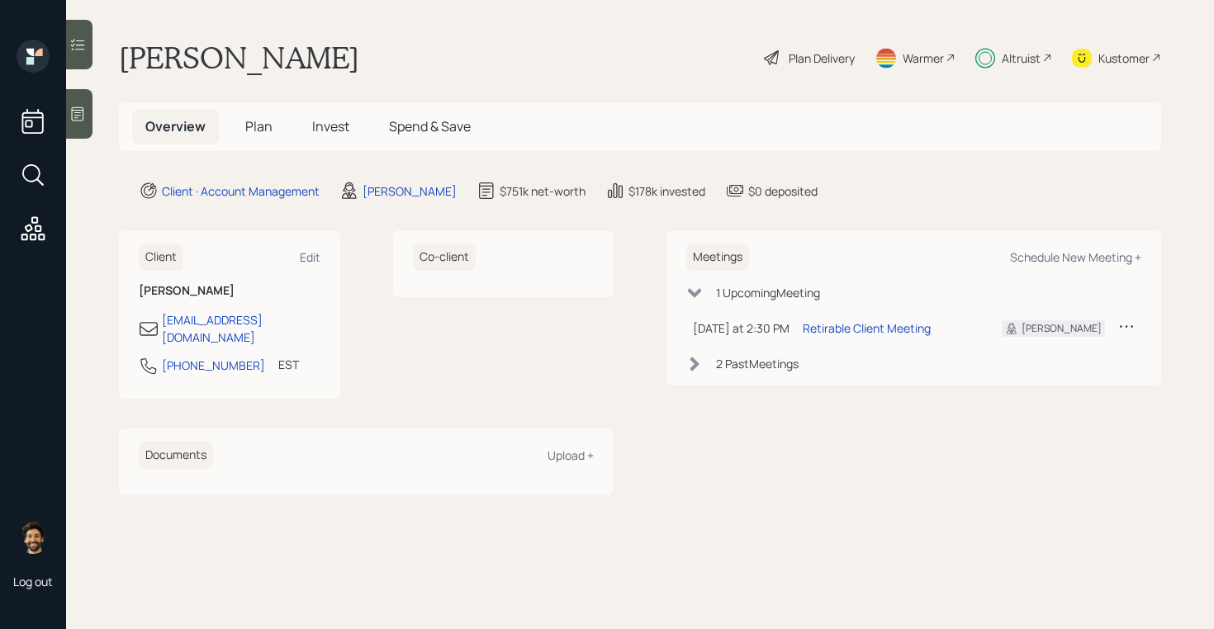
click at [257, 128] on span "Plan" at bounding box center [258, 126] width 27 height 18
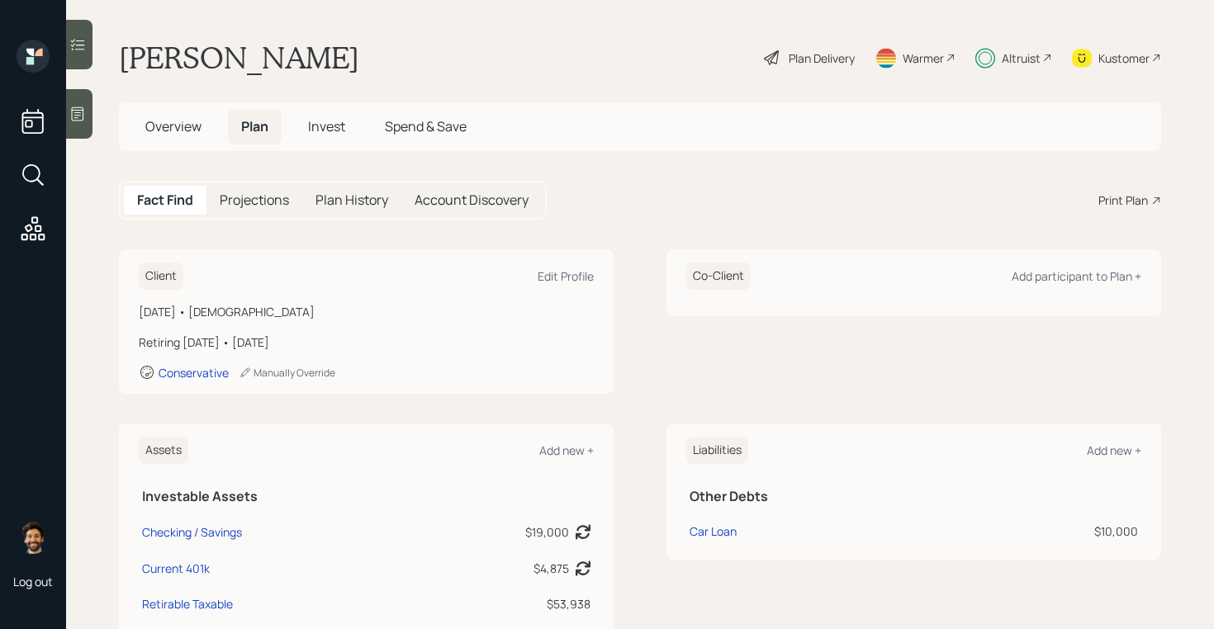
click at [813, 52] on div "Plan Delivery" at bounding box center [822, 58] width 66 height 17
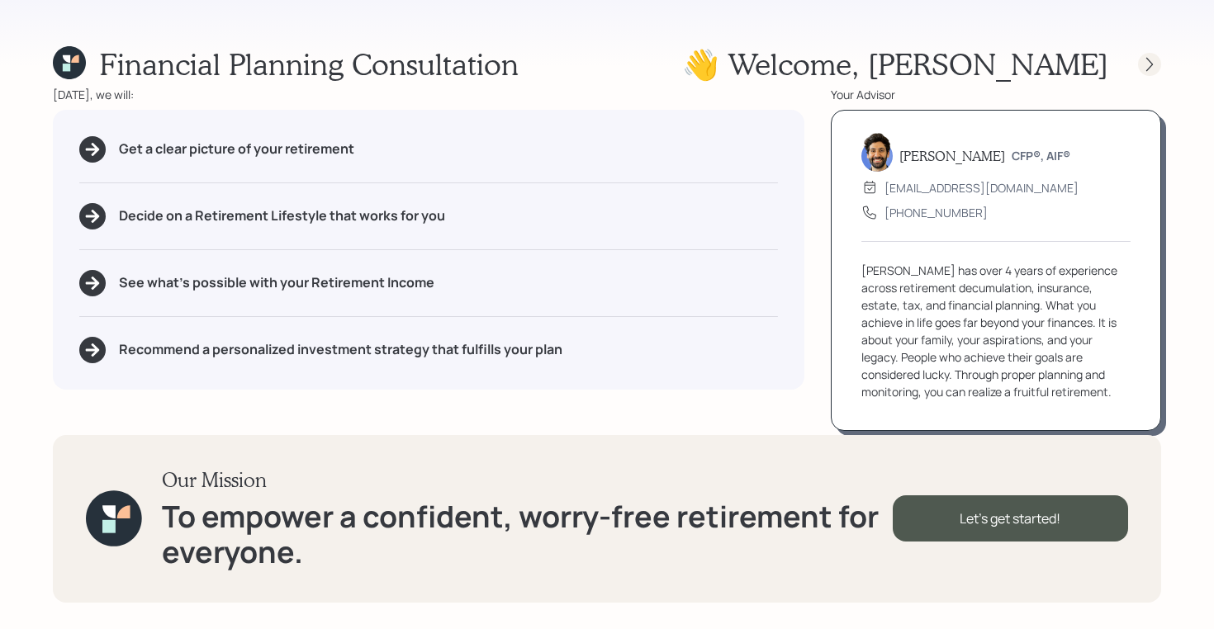
click at [1140, 59] on div at bounding box center [1149, 64] width 23 height 23
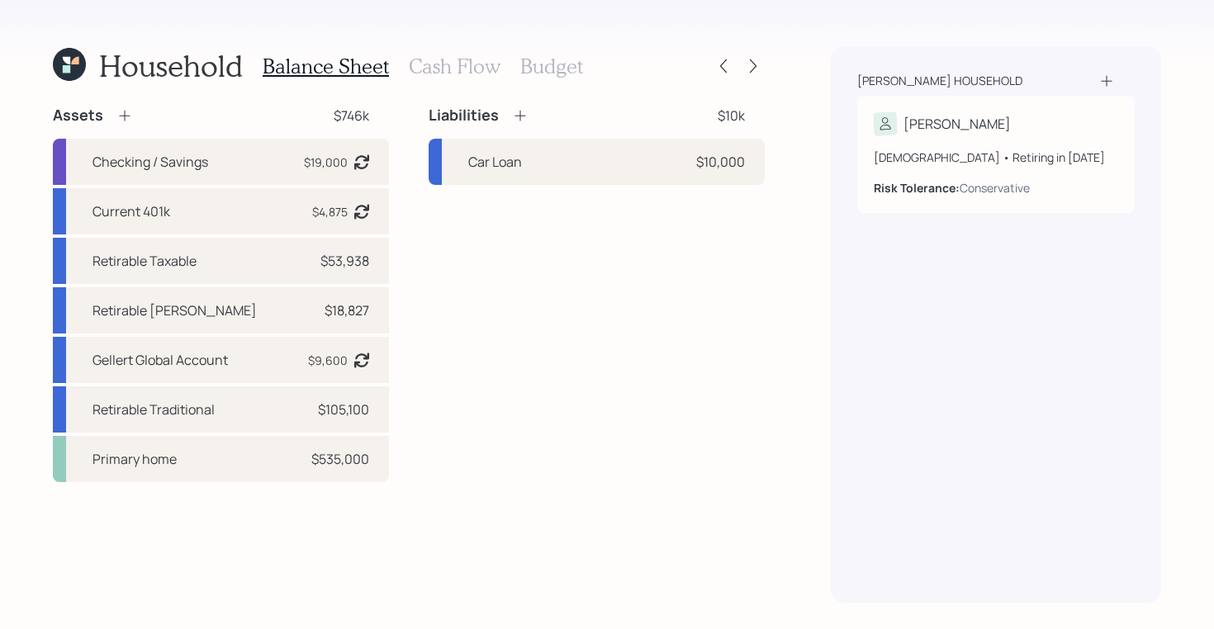
click at [436, 58] on h3 "Cash Flow" at bounding box center [455, 66] width 92 height 24
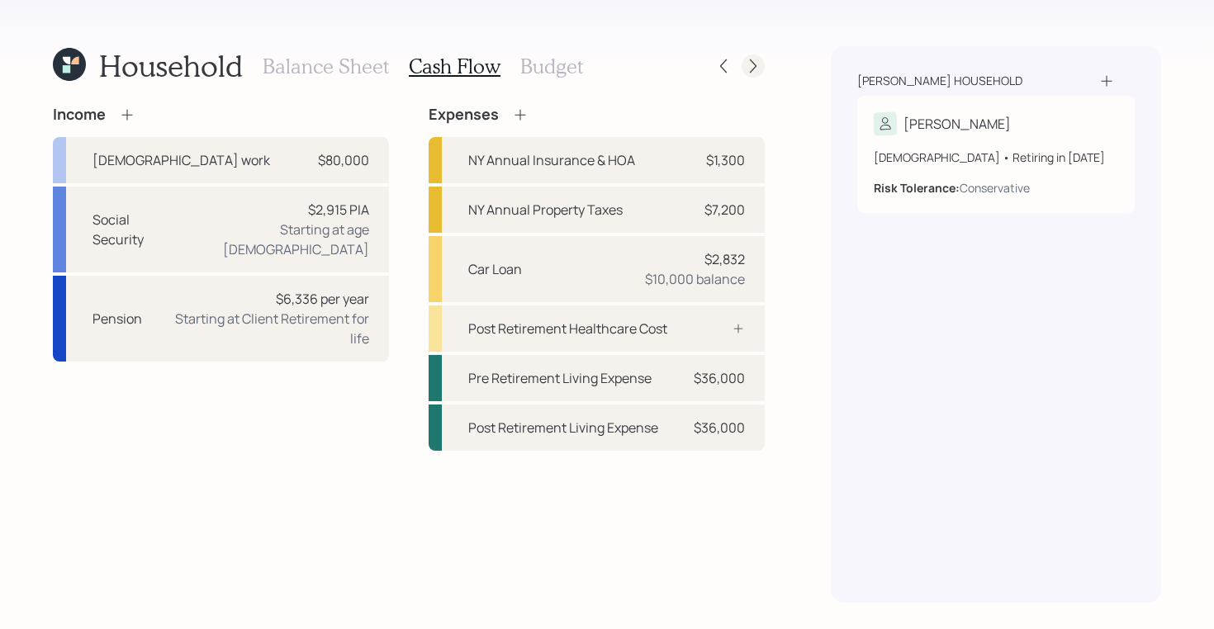
click at [753, 69] on icon at bounding box center [753, 66] width 17 height 17
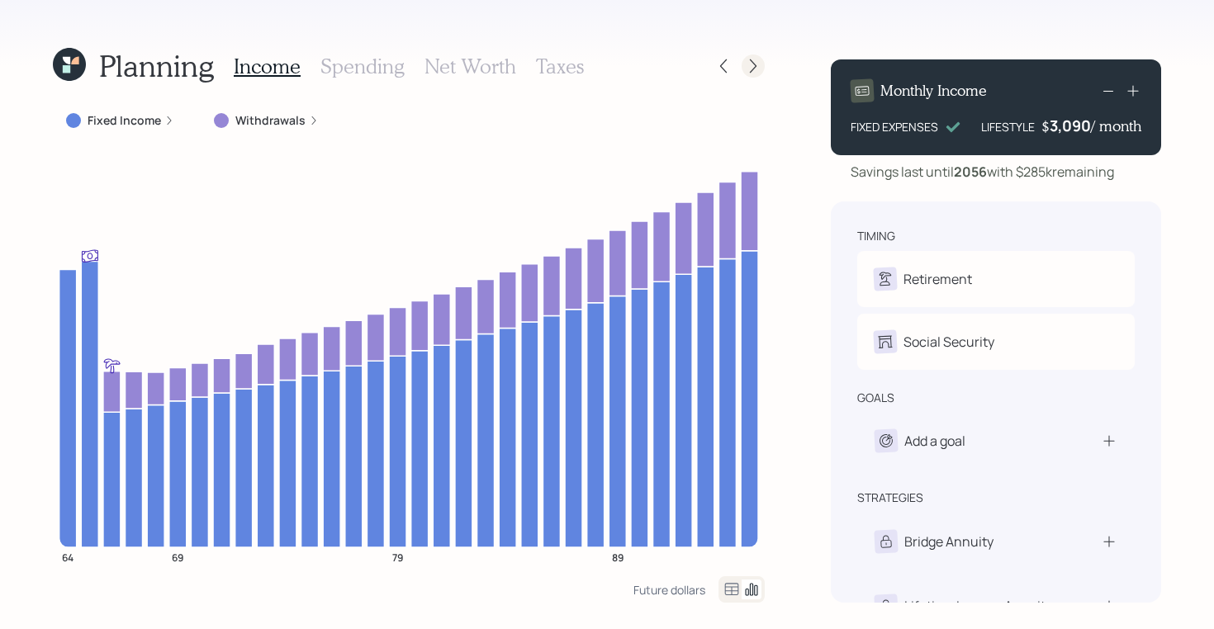
click at [756, 68] on icon at bounding box center [753, 66] width 17 height 17
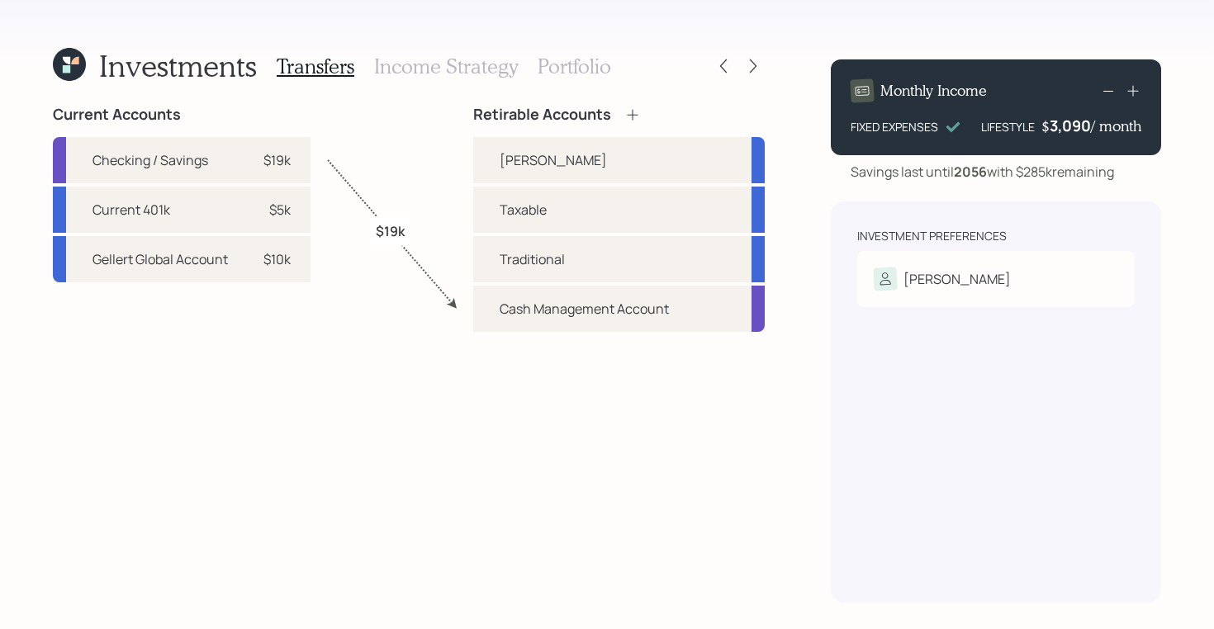
click at [580, 73] on h3 "Portfolio" at bounding box center [574, 66] width 73 height 24
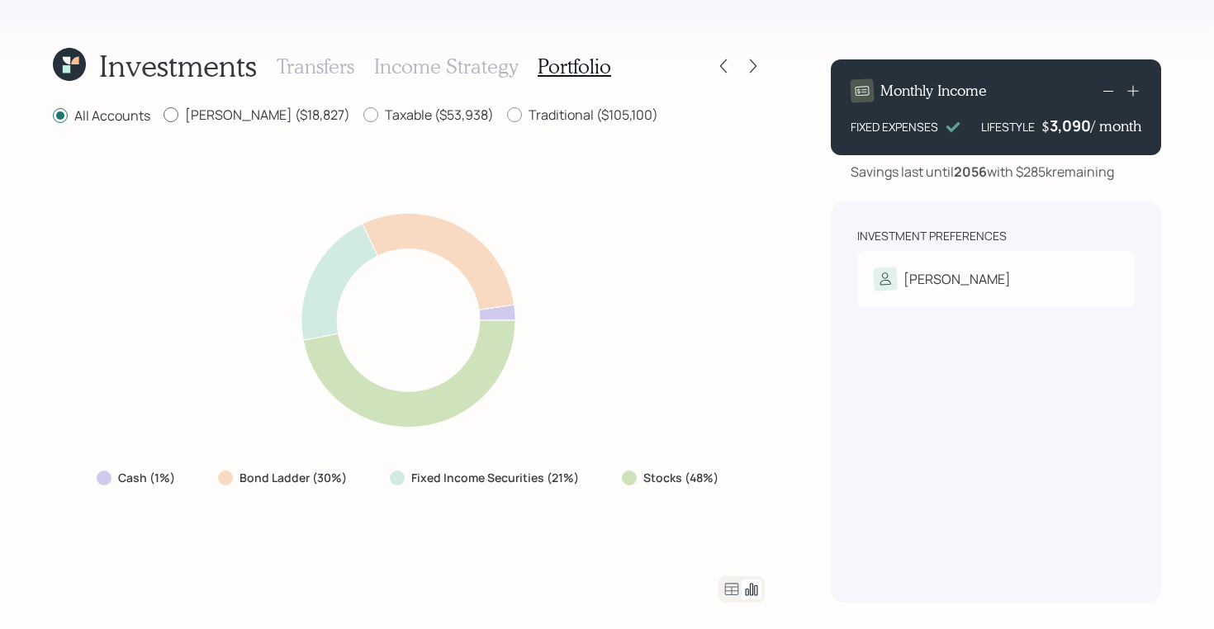
click at [228, 116] on label "[PERSON_NAME] ($18,827)" at bounding box center [256, 115] width 187 height 18
click at [163, 116] on input "[PERSON_NAME] ($18,827)" at bounding box center [163, 115] width 1 height 1
radio input "true"
radio input "false"
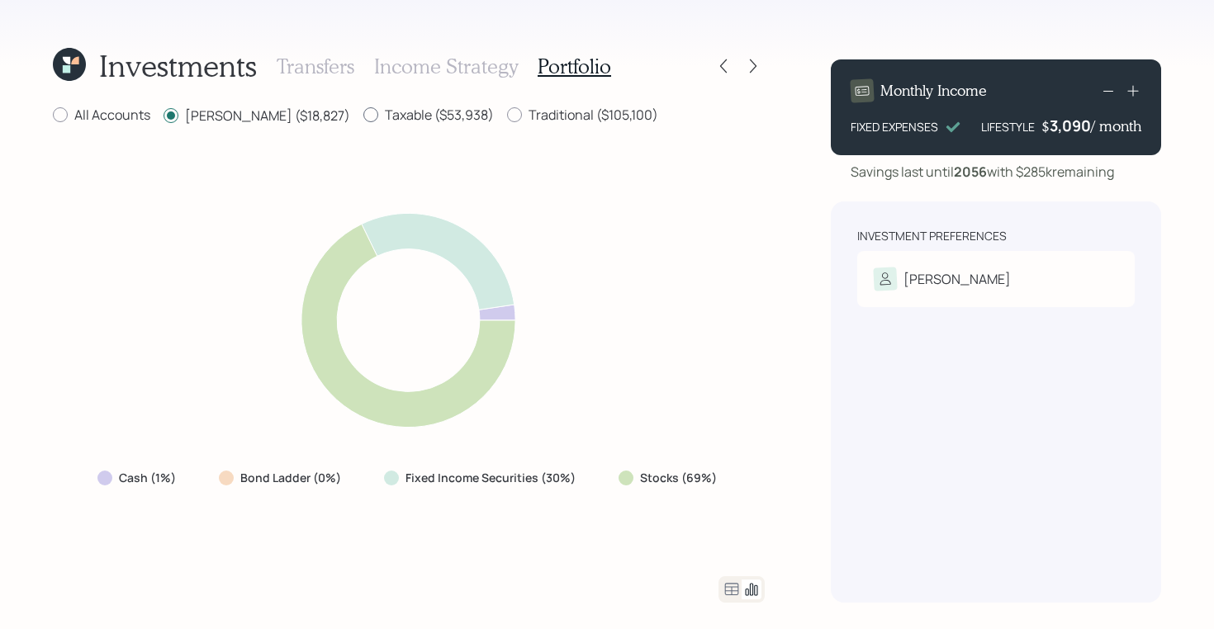
click at [363, 114] on label "Taxable ($53,938)" at bounding box center [428, 115] width 130 height 18
click at [362, 115] on input "Taxable ($53,938)" at bounding box center [362, 115] width 1 height 1
radio input "true"
radio input "false"
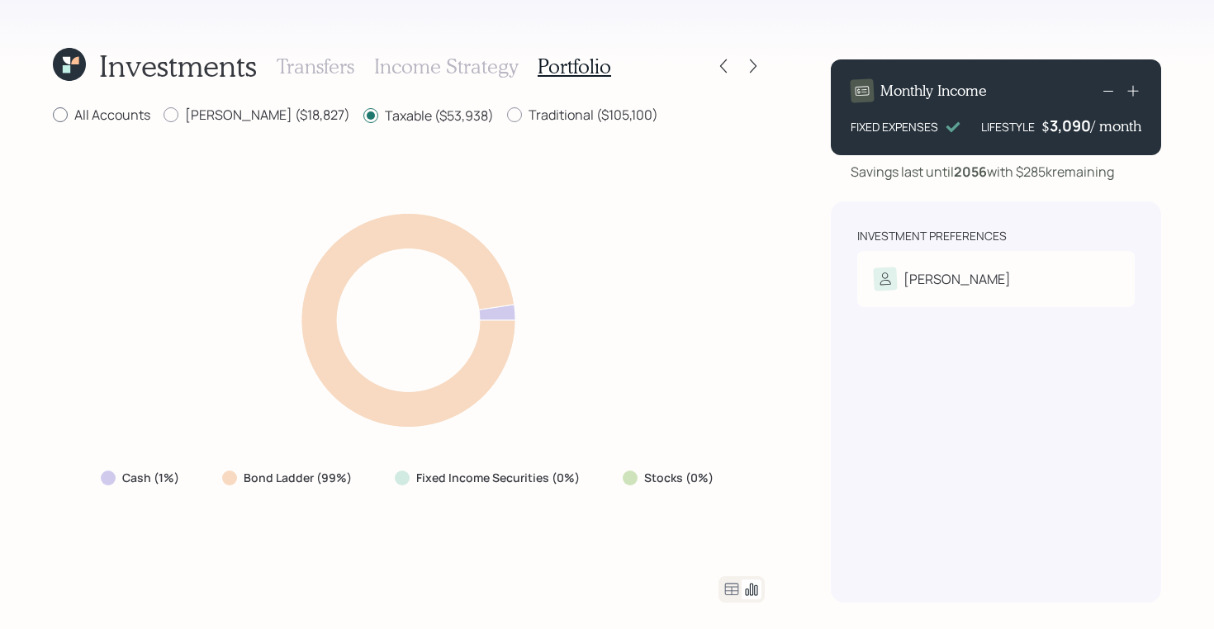
click at [80, 120] on label "All Accounts" at bounding box center [101, 115] width 97 height 18
click at [53, 116] on input "All Accounts" at bounding box center [52, 115] width 1 height 1
radio input "true"
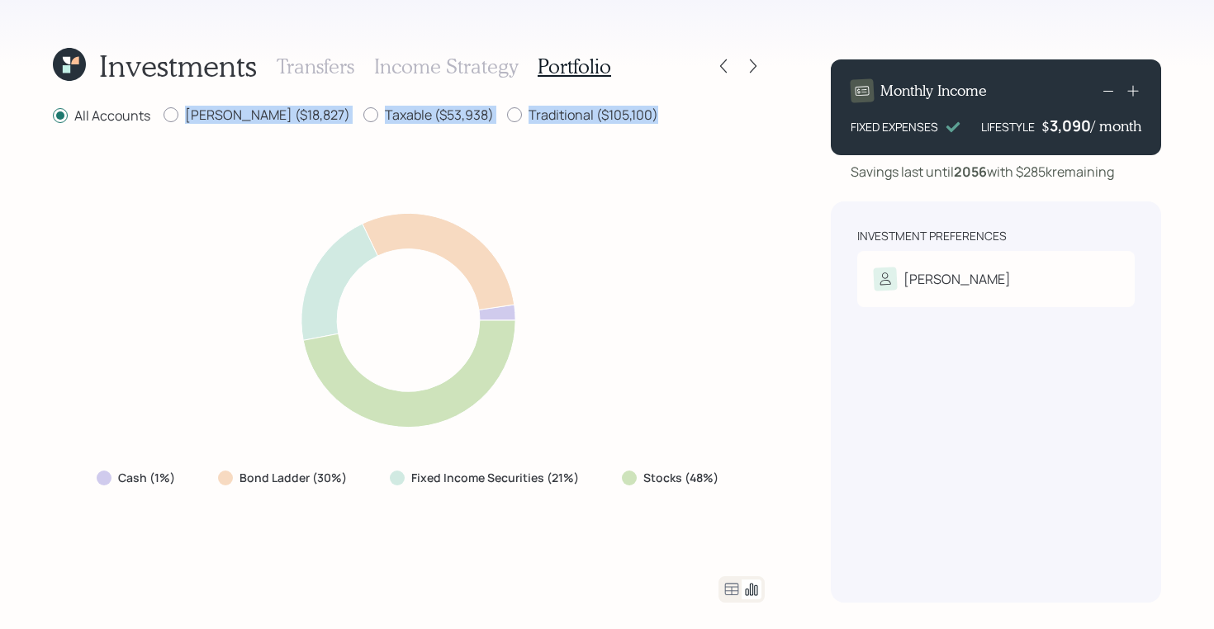
drag, startPoint x: 600, startPoint y: 107, endPoint x: 168, endPoint y: 105, distance: 431.9
click at [168, 105] on div "Investments Transfers Income Strategy Portfolio All Accounts [PERSON_NAME] ($18…" at bounding box center [409, 324] width 712 height 557
click at [144, 295] on div "Cash (1%) Bond Ladder (30%) Fixed Income Securities (21%) Stocks (48%)" at bounding box center [409, 351] width 712 height 410
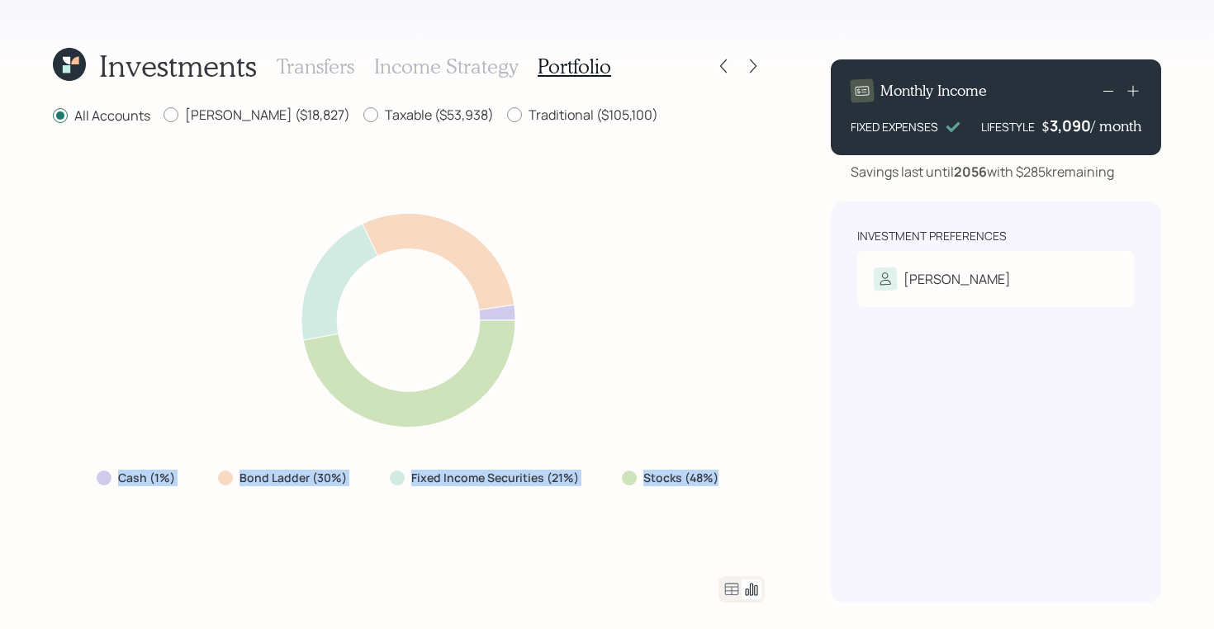
drag, startPoint x: 722, startPoint y: 472, endPoint x: 120, endPoint y: 479, distance: 602.0
click at [120, 479] on div "Cash (1%) Bond Ladder (30%) Fixed Income Securities (21%) Stocks (48%)" at bounding box center [409, 478] width 652 height 30
click at [572, 490] on div "Fixed Income Securities (21%)" at bounding box center [486, 478] width 219 height 30
drag, startPoint x: 577, startPoint y: 481, endPoint x: 230, endPoint y: 482, distance: 347.6
click at [230, 482] on div "Cash (1%) Bond Ladder (30%) Fixed Income Securities (21%) Stocks (48%)" at bounding box center [409, 478] width 652 height 30
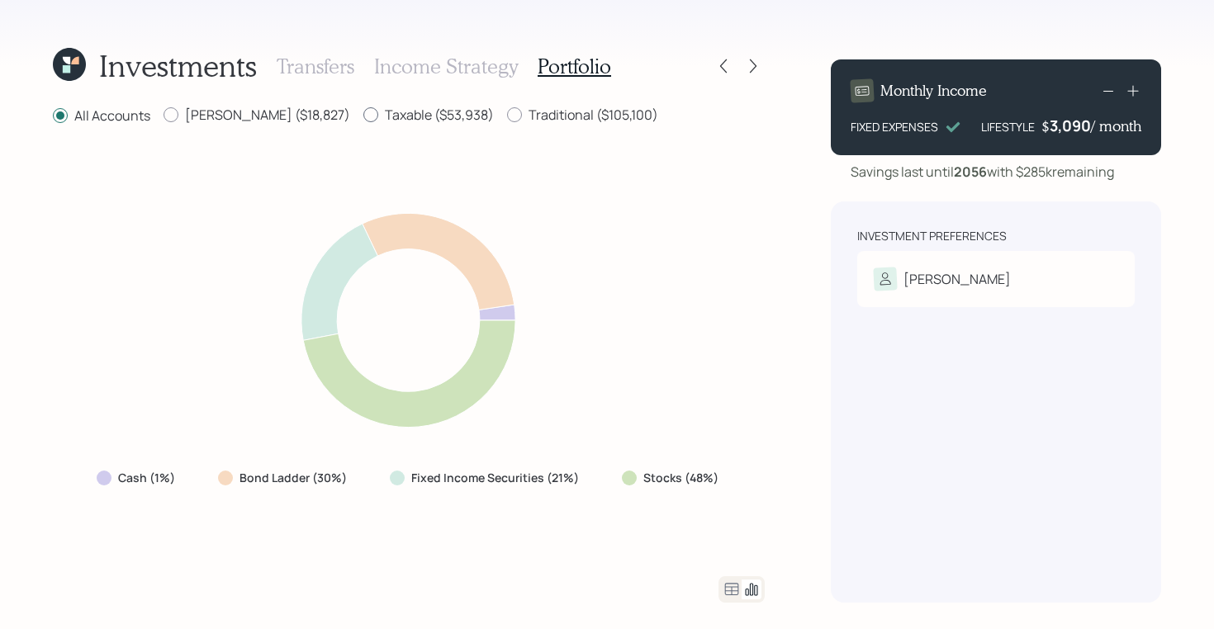
click at [363, 121] on label "Taxable ($53,938)" at bounding box center [428, 115] width 130 height 18
click at [362, 116] on input "Taxable ($53,938)" at bounding box center [362, 115] width 1 height 1
radio input "true"
radio input "false"
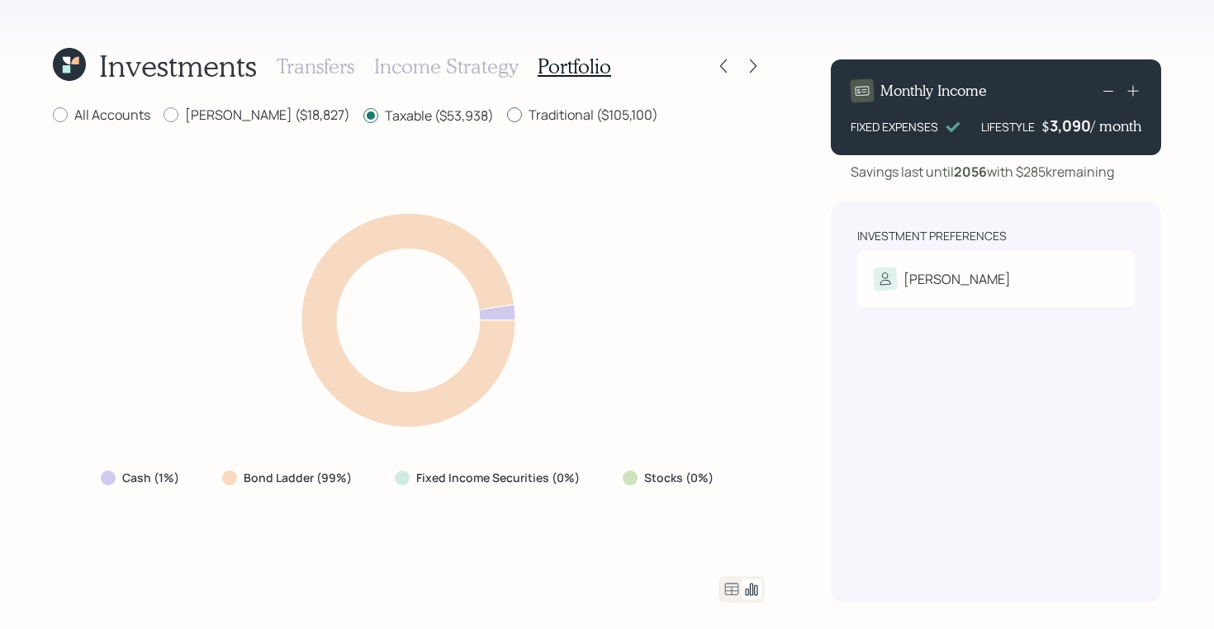
click at [507, 111] on label "Traditional ($105,100)" at bounding box center [582, 115] width 151 height 18
click at [506, 115] on input "Traditional ($105,100)" at bounding box center [506, 115] width 1 height 1
radio input "true"
radio input "false"
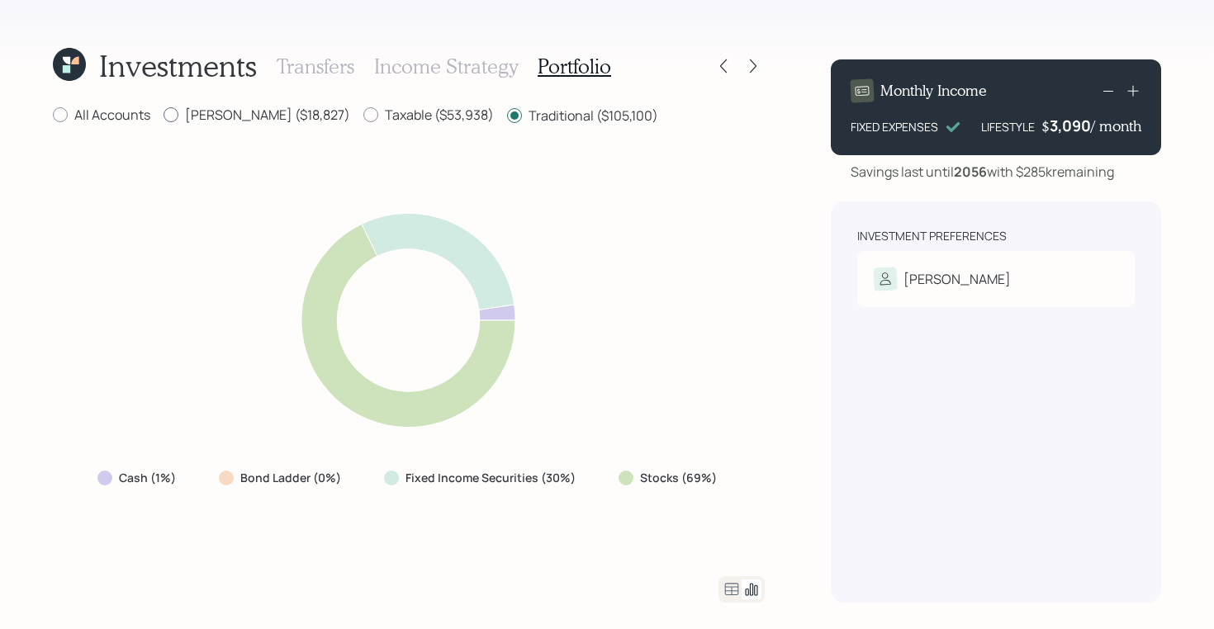
click at [189, 116] on label "[PERSON_NAME] ($18,827)" at bounding box center [256, 115] width 187 height 18
click at [163, 116] on input "[PERSON_NAME] ($18,827)" at bounding box center [163, 115] width 1 height 1
radio input "true"
click at [507, 120] on label "Traditional ($105,100)" at bounding box center [582, 115] width 151 height 18
click at [506, 116] on input "Traditional ($105,100)" at bounding box center [506, 115] width 1 height 1
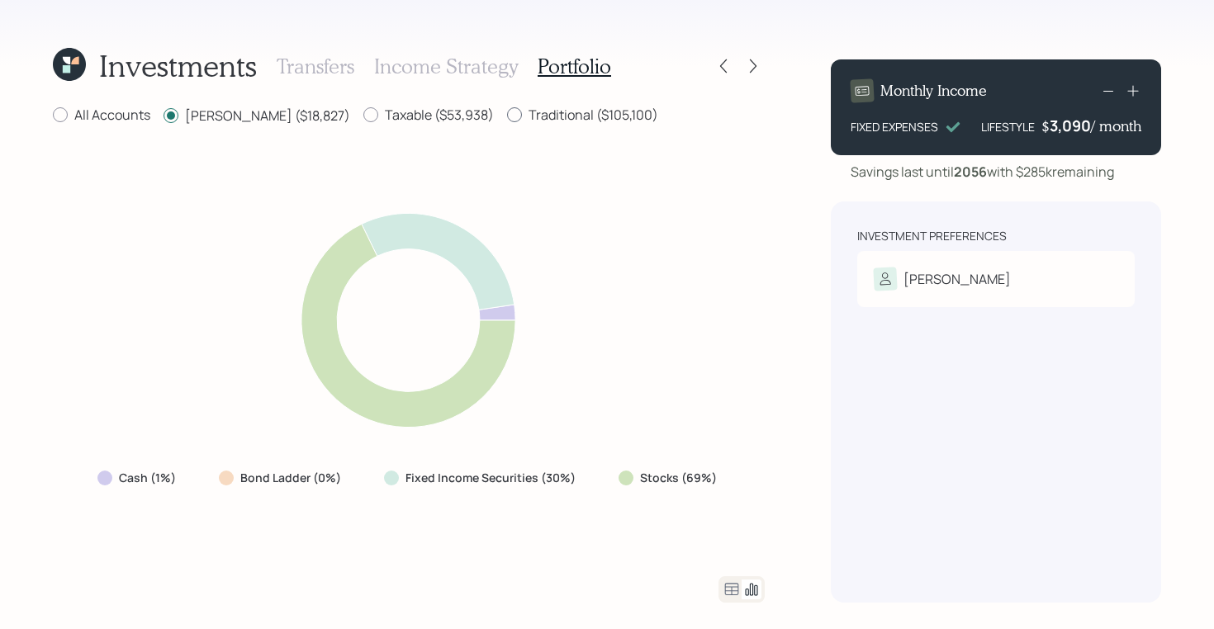
radio input "true"
radio input "false"
drag, startPoint x: 722, startPoint y: 467, endPoint x: 623, endPoint y: 468, distance: 98.3
click at [623, 468] on div "Stocks (69%)" at bounding box center [669, 478] width 128 height 30
click at [111, 124] on div "All Accounts" at bounding box center [101, 116] width 97 height 21
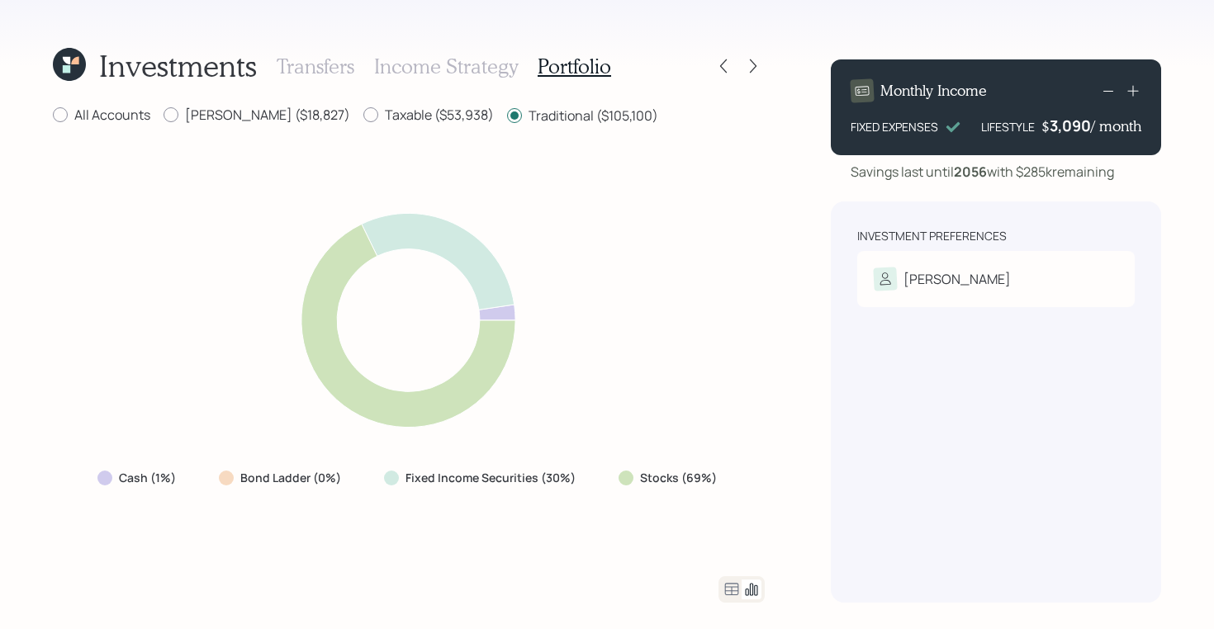
click at [118, 102] on div "Investments Transfers Income Strategy Portfolio All Accounts [PERSON_NAME] ($18…" at bounding box center [409, 324] width 712 height 557
click at [118, 108] on label "All Accounts" at bounding box center [101, 115] width 97 height 18
click at [53, 115] on input "All Accounts" at bounding box center [52, 115] width 1 height 1
radio input "true"
radio input "false"
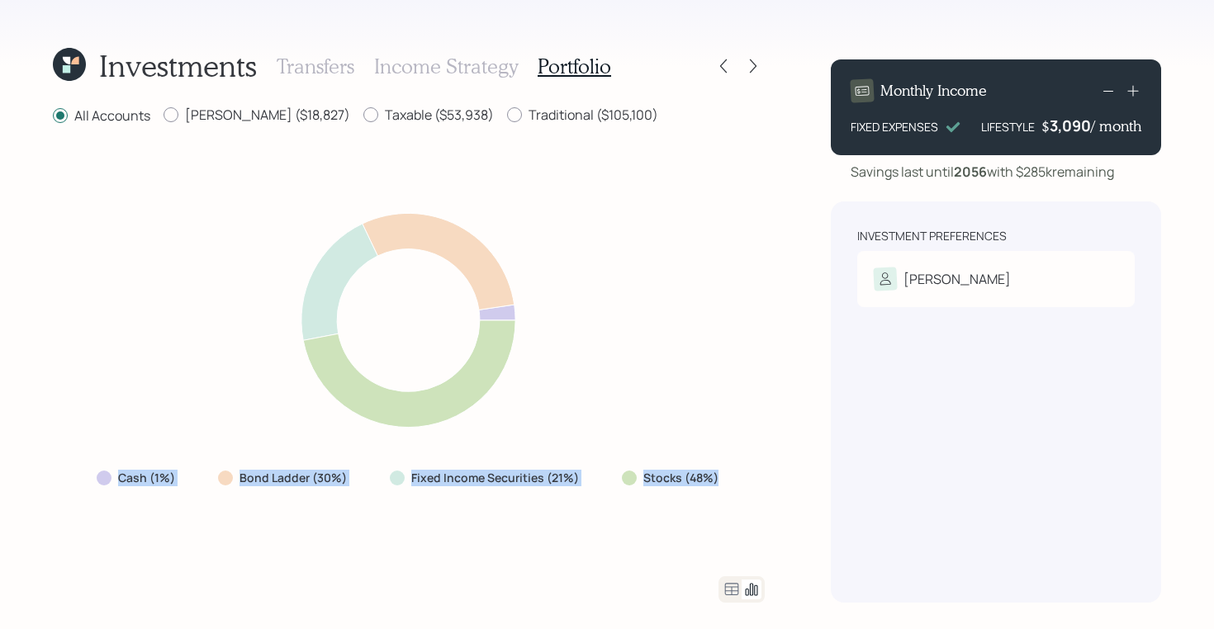
drag, startPoint x: 713, startPoint y: 482, endPoint x: 193, endPoint y: 467, distance: 520.4
click at [193, 467] on div "Cash (1%) Bond Ladder (30%) Fixed Income Securities (21%) Stocks (48%)" at bounding box center [409, 478] width 652 height 30
click at [695, 472] on label "Stocks (48%)" at bounding box center [680, 478] width 75 height 17
drag, startPoint x: 718, startPoint y: 476, endPoint x: 111, endPoint y: 476, distance: 606.9
click at [111, 476] on div "Cash (1%) Bond Ladder (30%) Fixed Income Securities (21%) Stocks (48%)" at bounding box center [409, 478] width 652 height 30
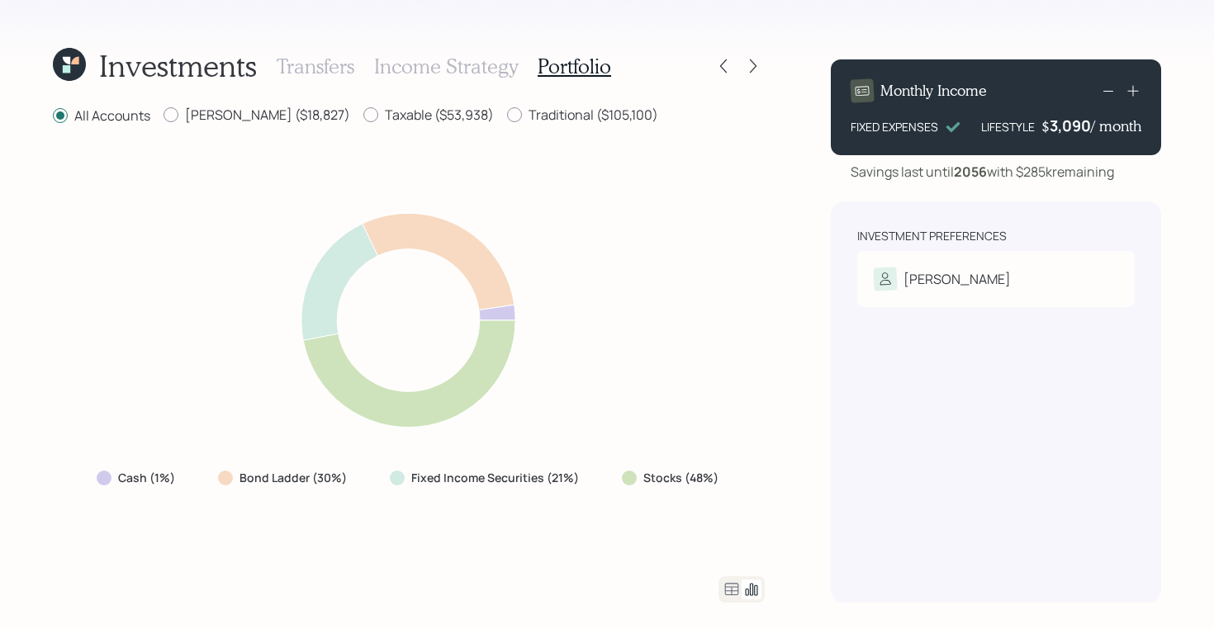
click at [70, 71] on icon at bounding box center [69, 64] width 33 height 33
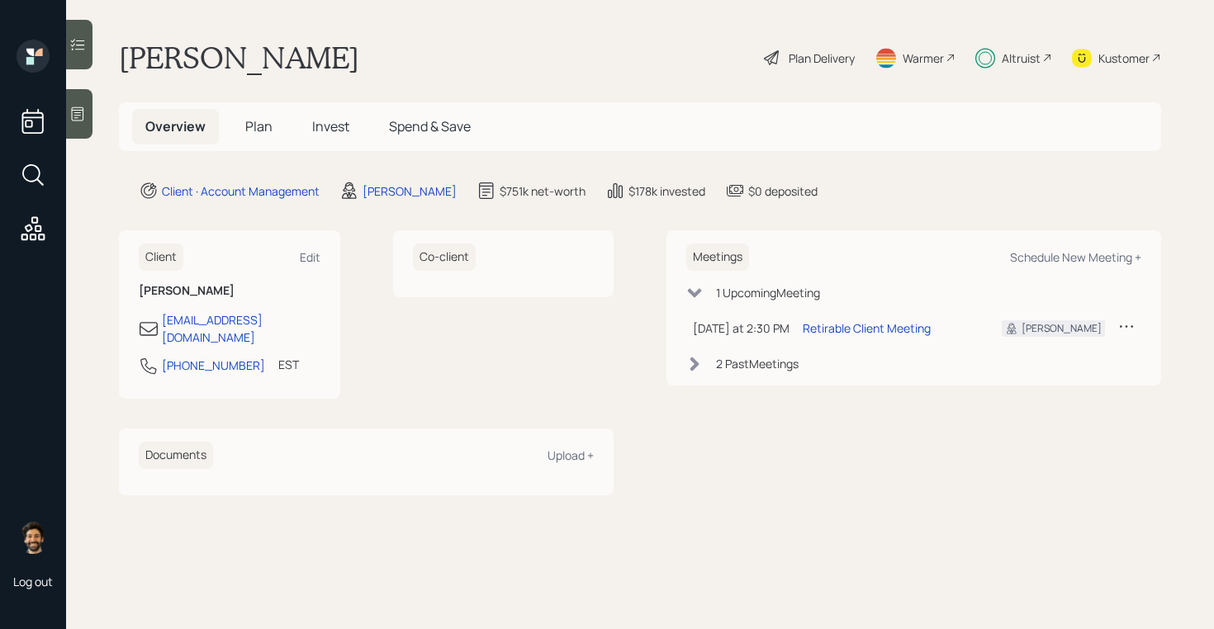
click at [263, 132] on span "Plan" at bounding box center [258, 126] width 27 height 18
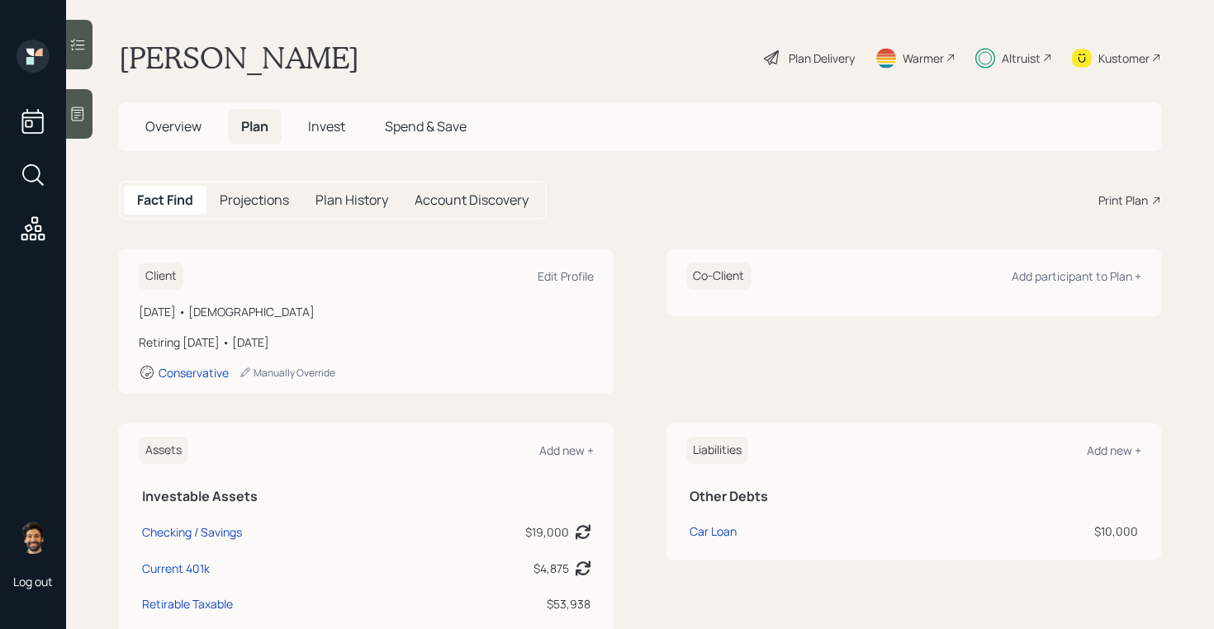
click at [343, 128] on span "Invest" at bounding box center [326, 126] width 37 height 18
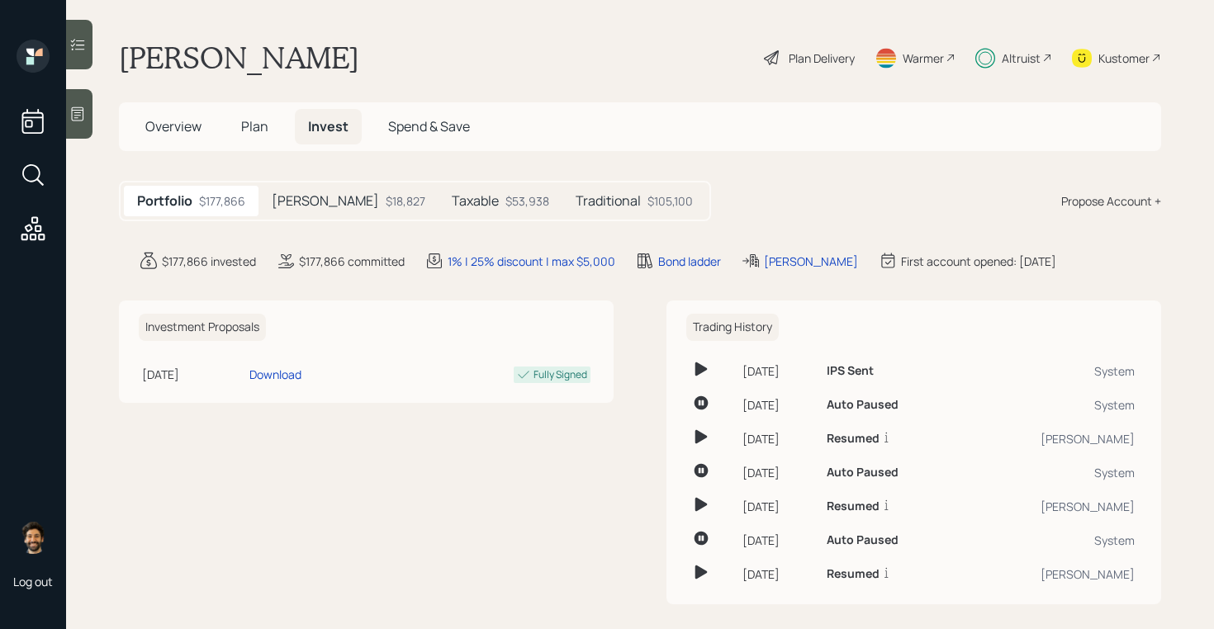
click at [266, 127] on span "Plan" at bounding box center [254, 126] width 27 height 18
